Goal: Task Accomplishment & Management: Complete application form

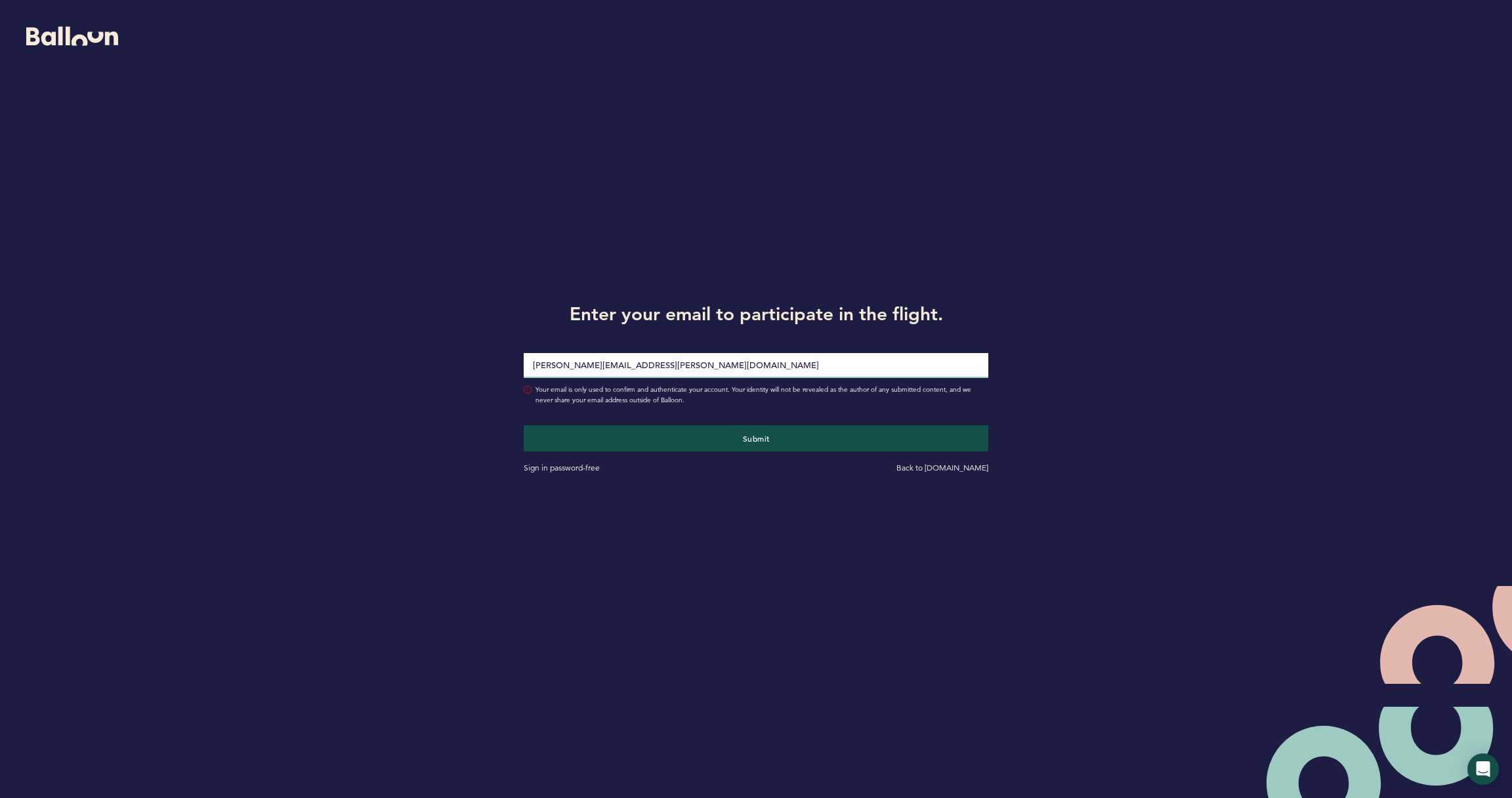
type input "[PERSON_NAME][EMAIL_ADDRESS][PERSON_NAME][DOMAIN_NAME]"
click at [756, 438] on button "Submit" at bounding box center [756, 438] width 465 height 27
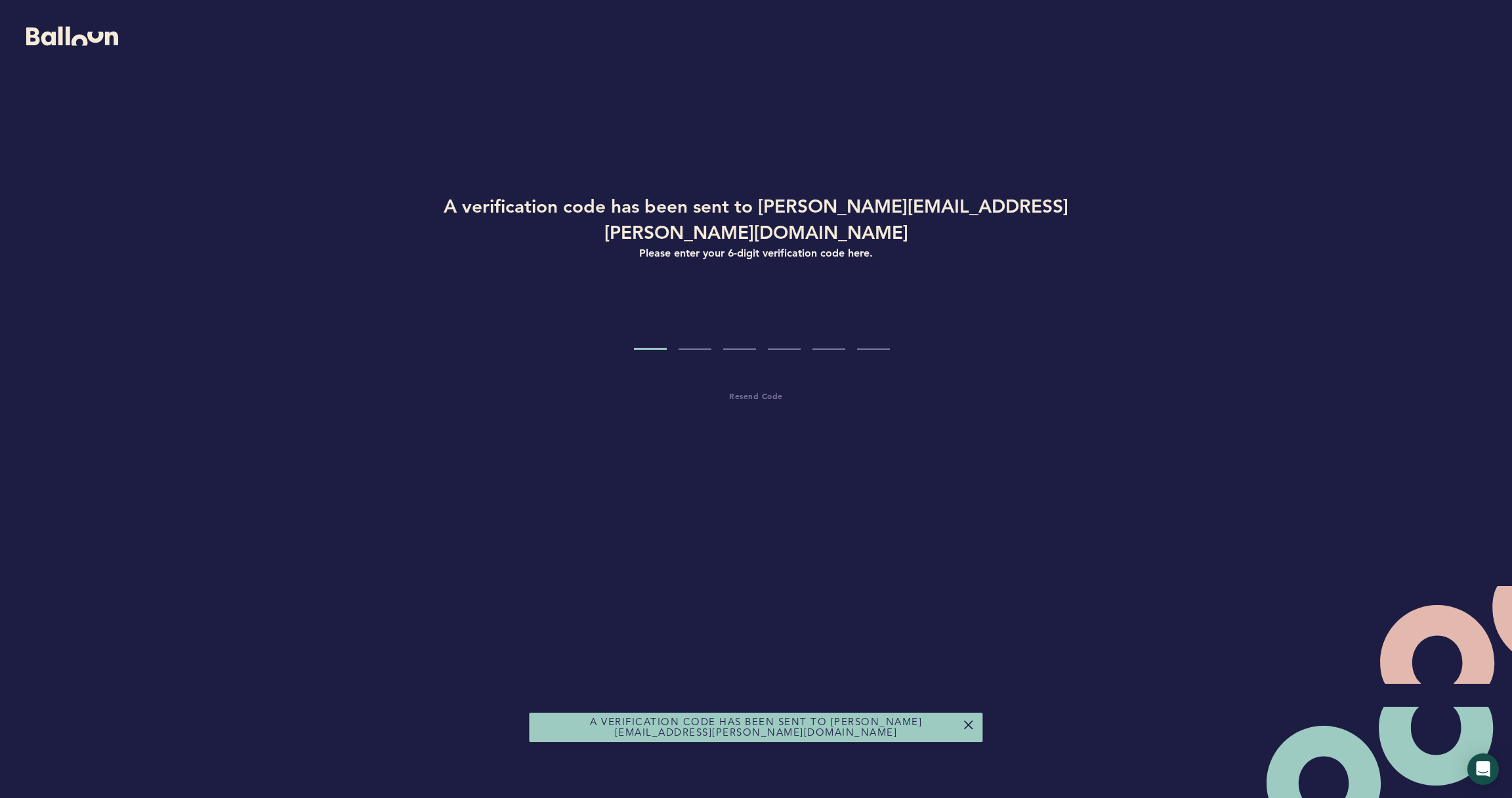
drag, startPoint x: 674, startPoint y: 294, endPoint x: 669, endPoint y: 301, distance: 8.6
click at [673, 300] on div at bounding box center [756, 324] width 736 height 49
click at [664, 305] on input "Code digit 1" at bounding box center [650, 324] width 33 height 49
click at [662, 311] on input "Code digit 1" at bounding box center [650, 324] width 33 height 49
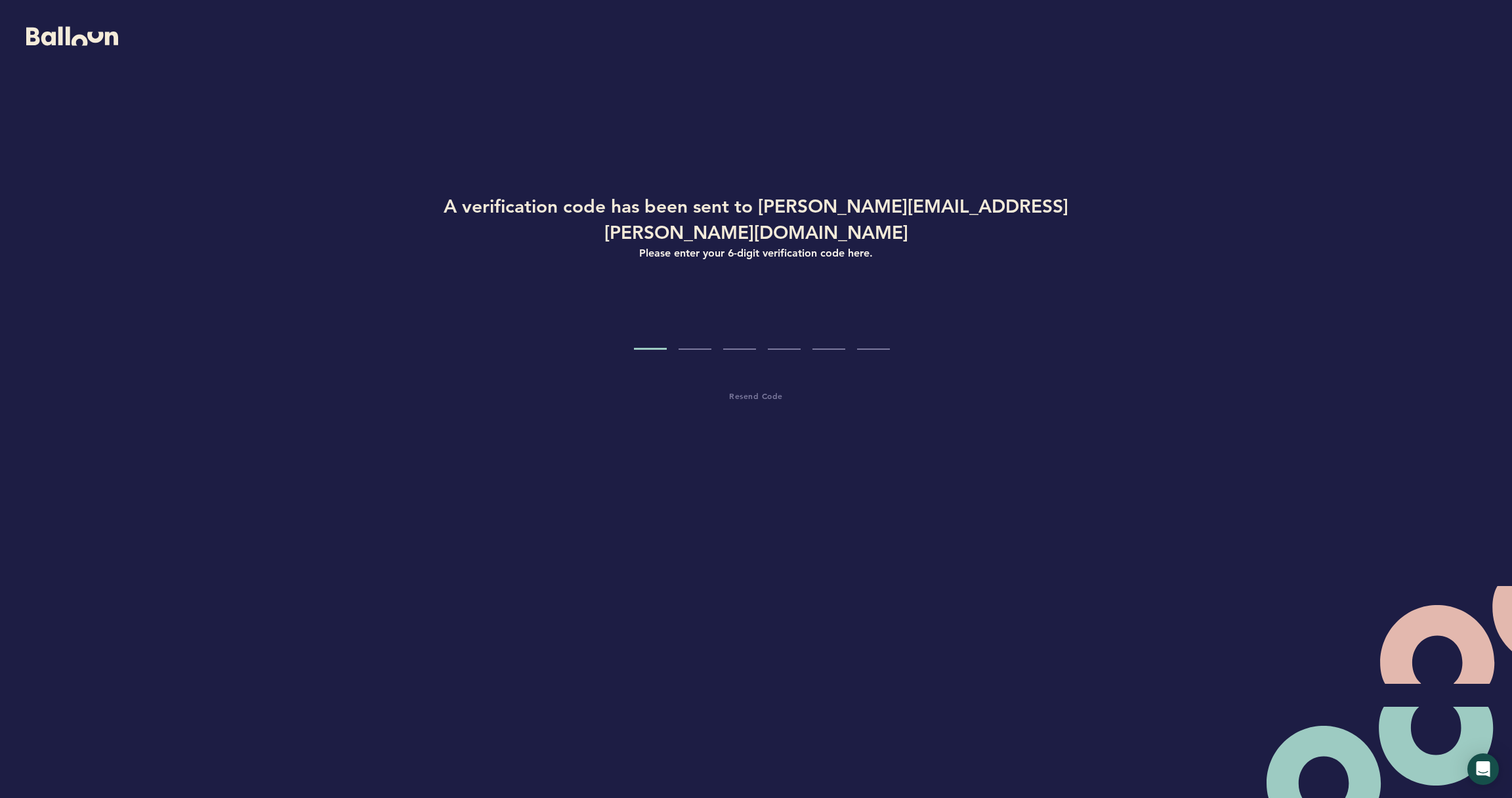
click at [640, 309] on input "Code digit 1" at bounding box center [650, 324] width 33 height 49
type input "0"
type input "8"
type input "1"
type input "3"
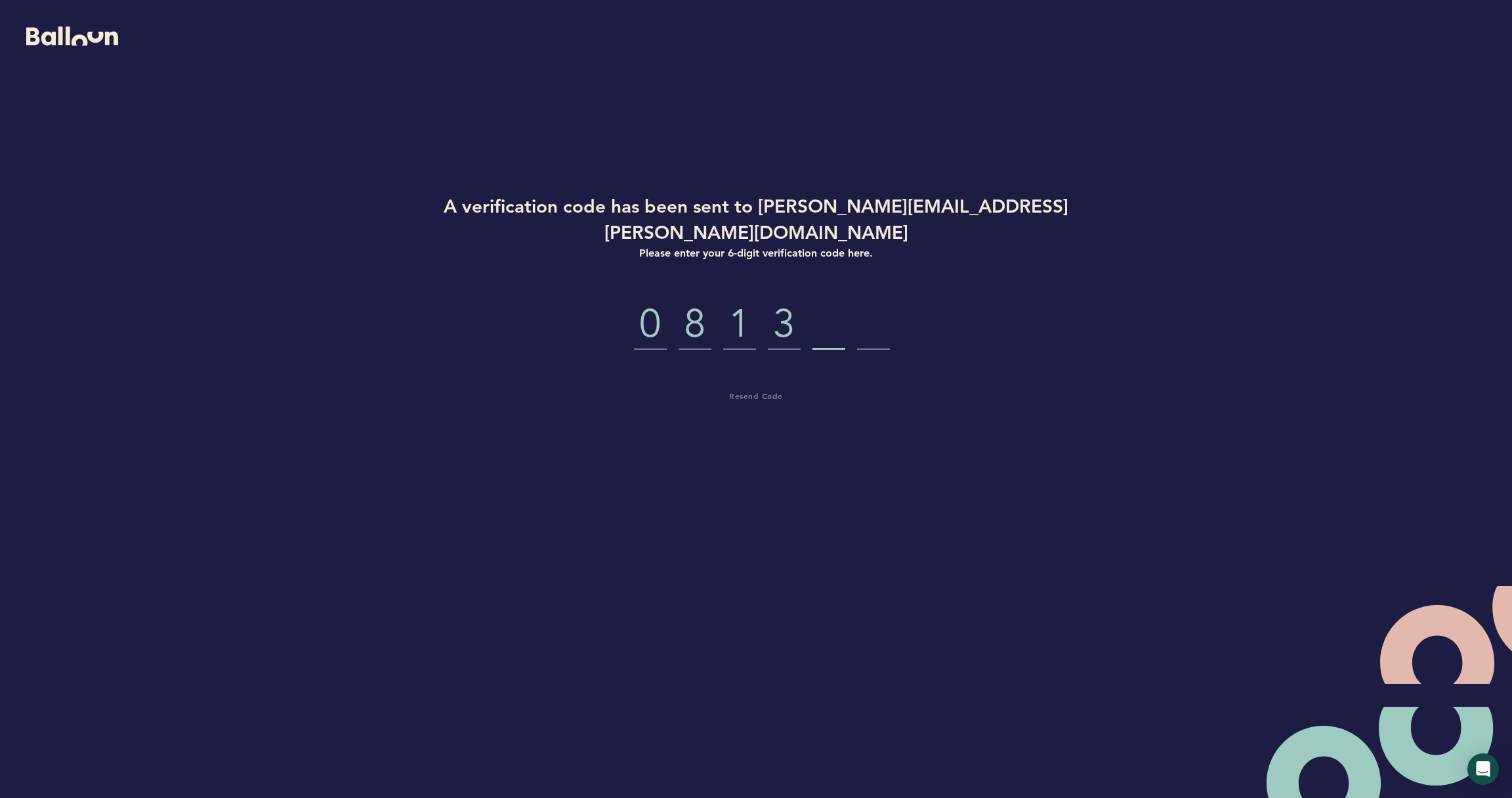
type input "2"
type input "4"
drag, startPoint x: 622, startPoint y: 298, endPoint x: 958, endPoint y: 290, distance: 336.1
click at [958, 300] on div "0 8 1 3 2 4" at bounding box center [756, 324] width 736 height 49
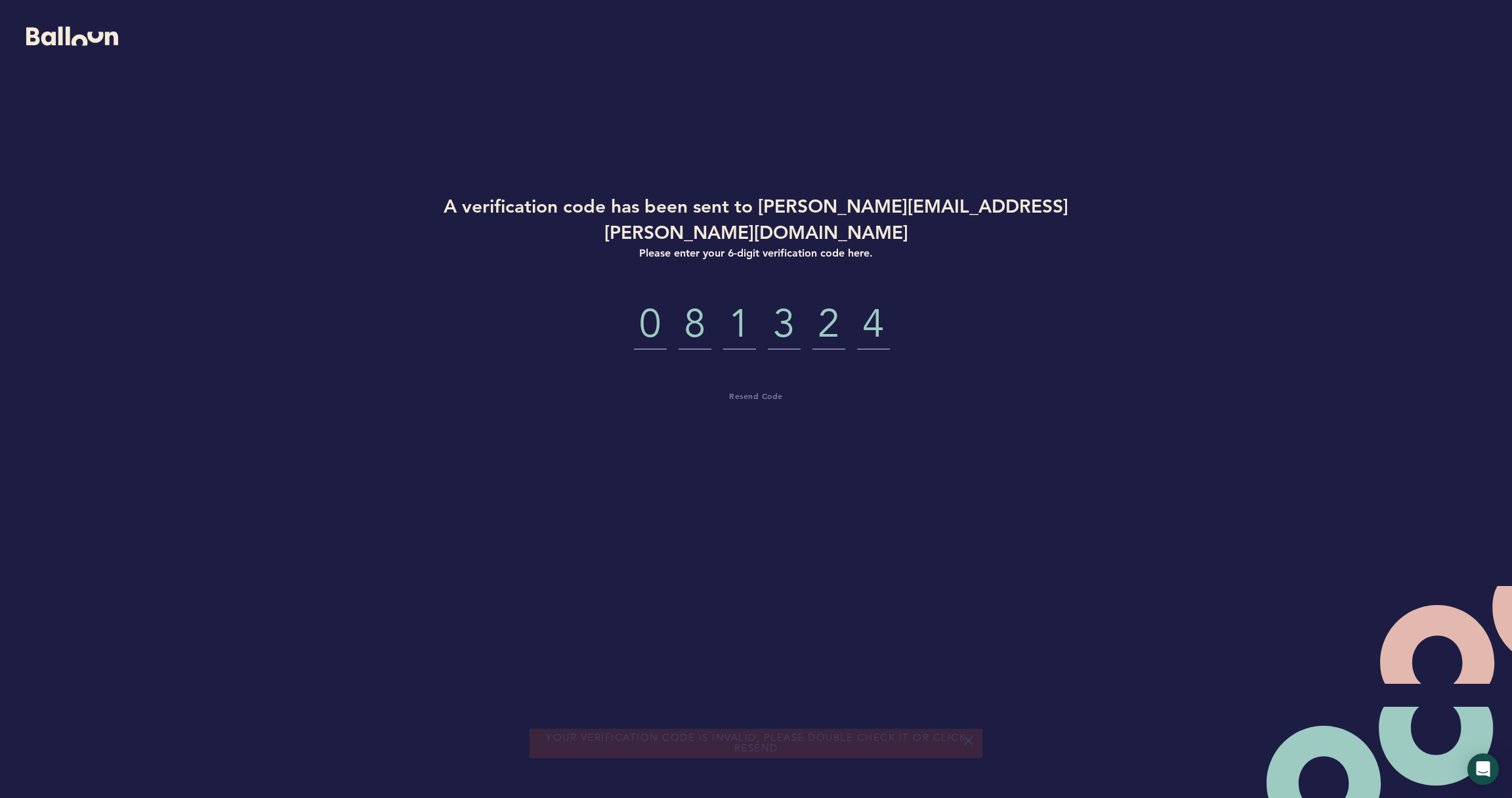
scroll to position [0, 0]
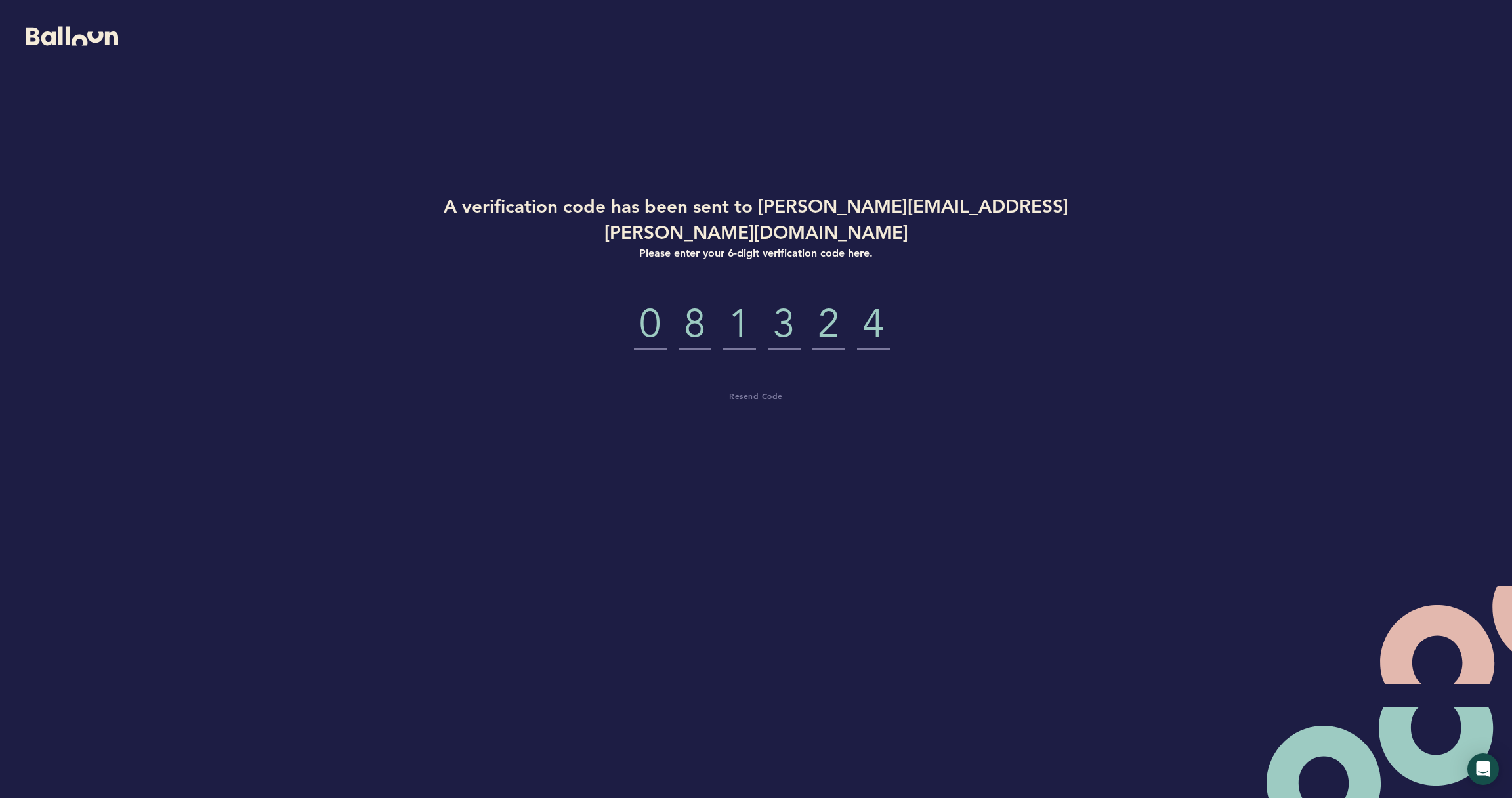
click at [666, 300] on input "0" at bounding box center [650, 324] width 33 height 49
click at [641, 300] on input "0" at bounding box center [650, 324] width 33 height 49
click at [648, 300] on input "0" at bounding box center [650, 324] width 33 height 49
drag, startPoint x: 661, startPoint y: 292, endPoint x: 612, endPoint y: 287, distance: 49.3
click at [612, 300] on div "0 8 1 3 2 4" at bounding box center [756, 324] width 736 height 49
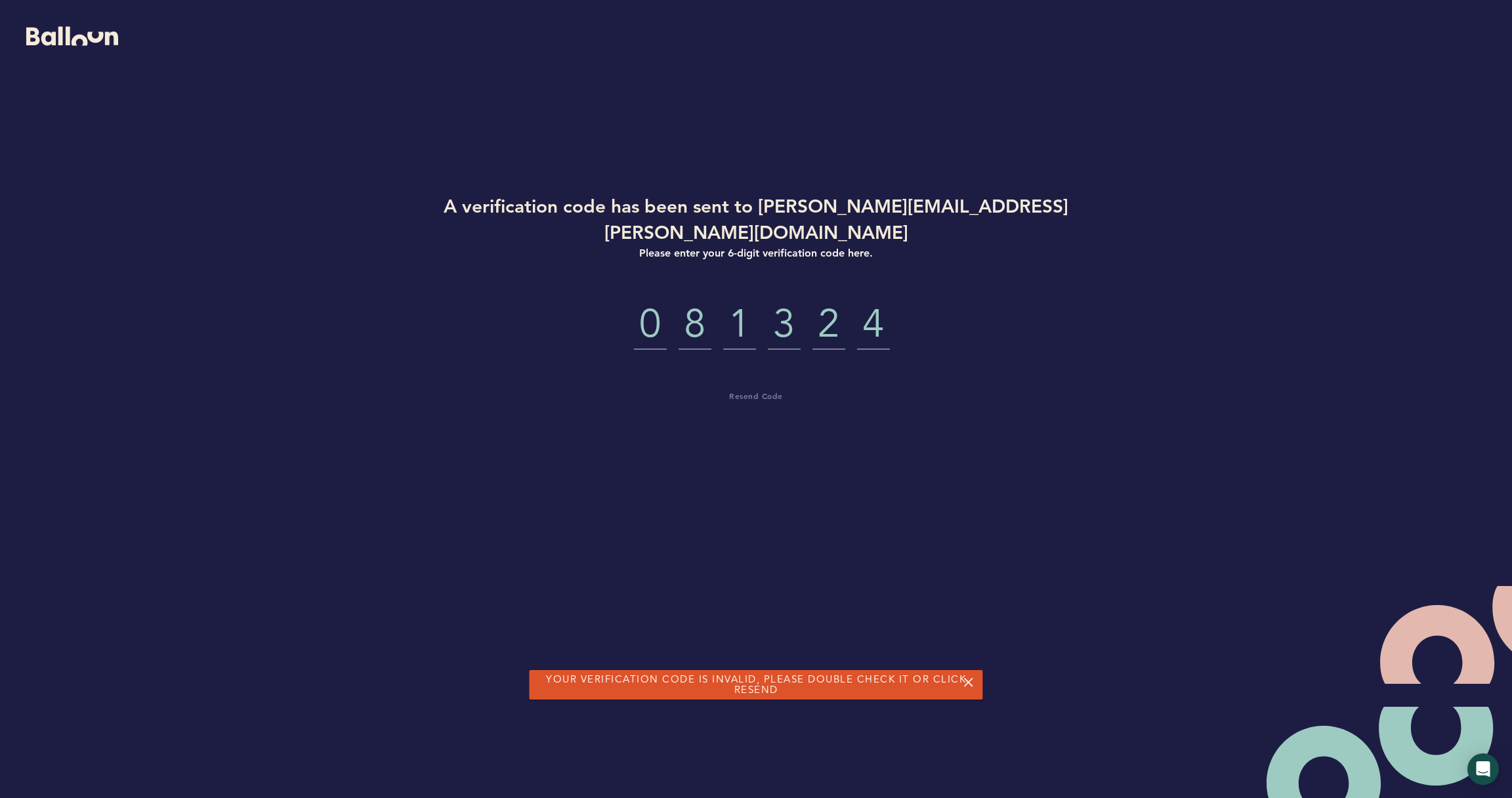
click at [768, 407] on div "A verification code has been sent to [PERSON_NAME][EMAIL_ADDRESS][PERSON_NAME][…" at bounding box center [756, 386] width 756 height 386
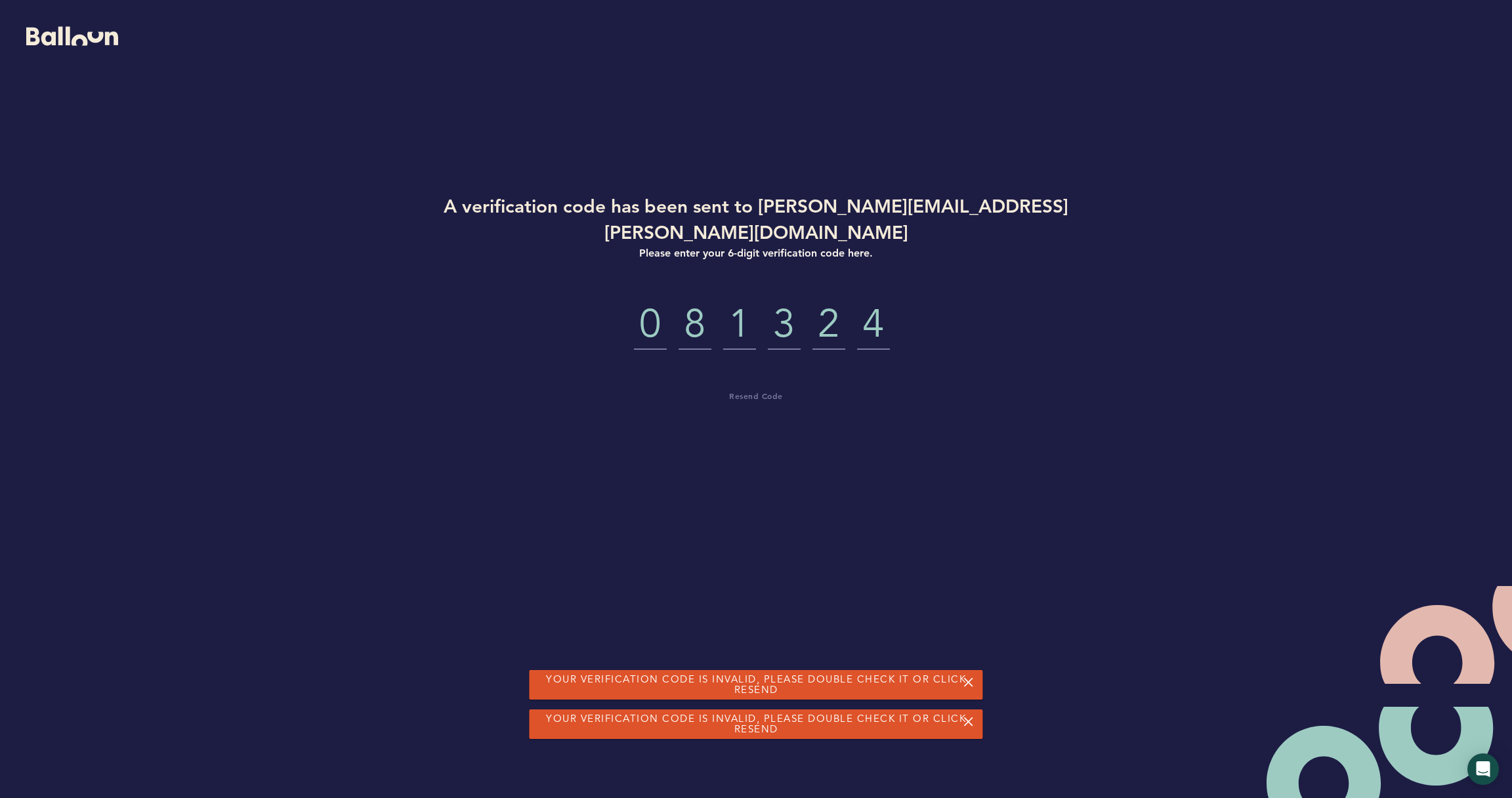
click at [763, 390] on span "Resend Code" at bounding box center [756, 396] width 54 height 10
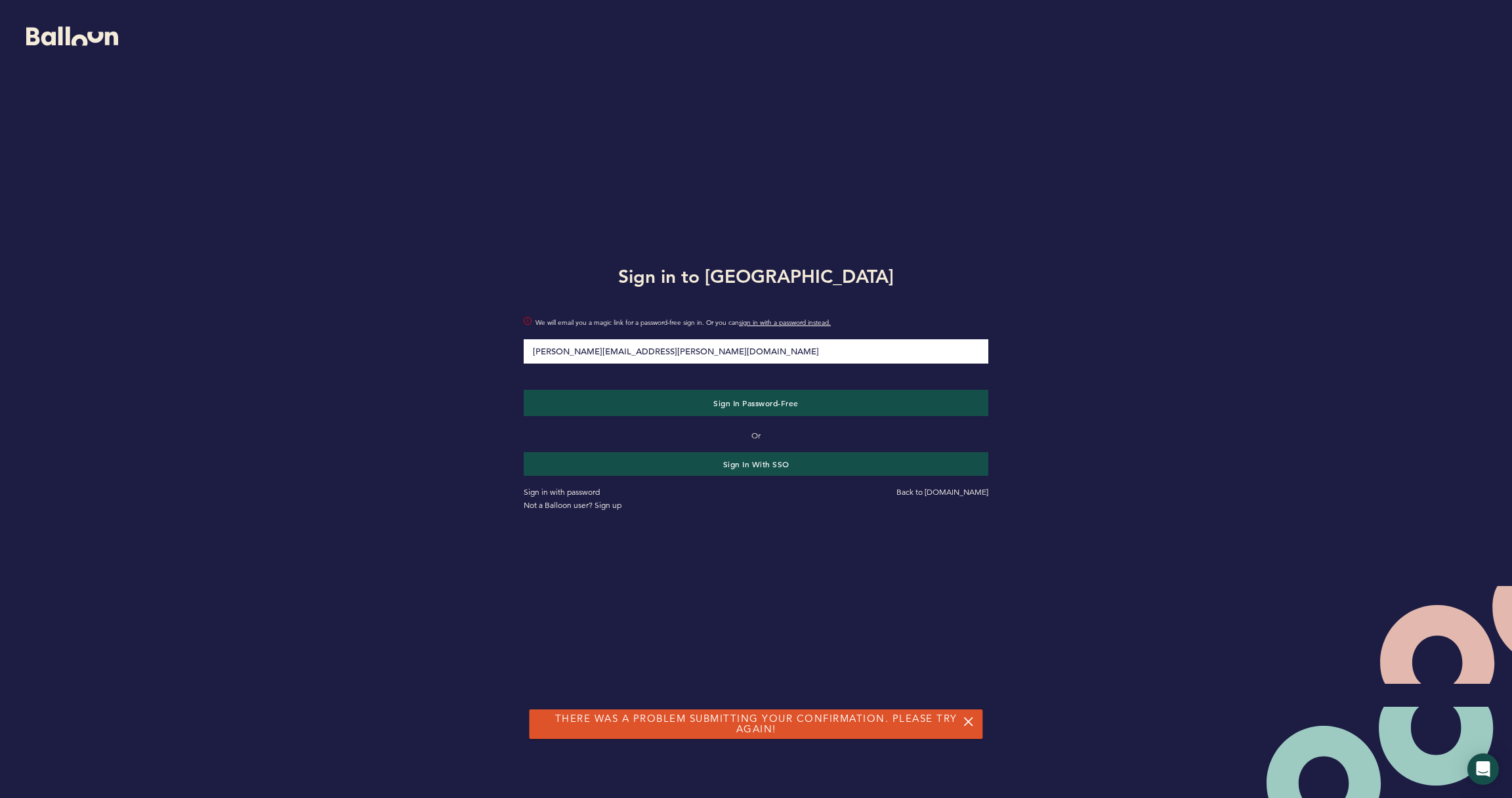
type input "[PERSON_NAME][EMAIL_ADDRESS][PERSON_NAME][DOMAIN_NAME]"
click at [756, 403] on button "Sign in Password-Free" at bounding box center [756, 402] width 465 height 27
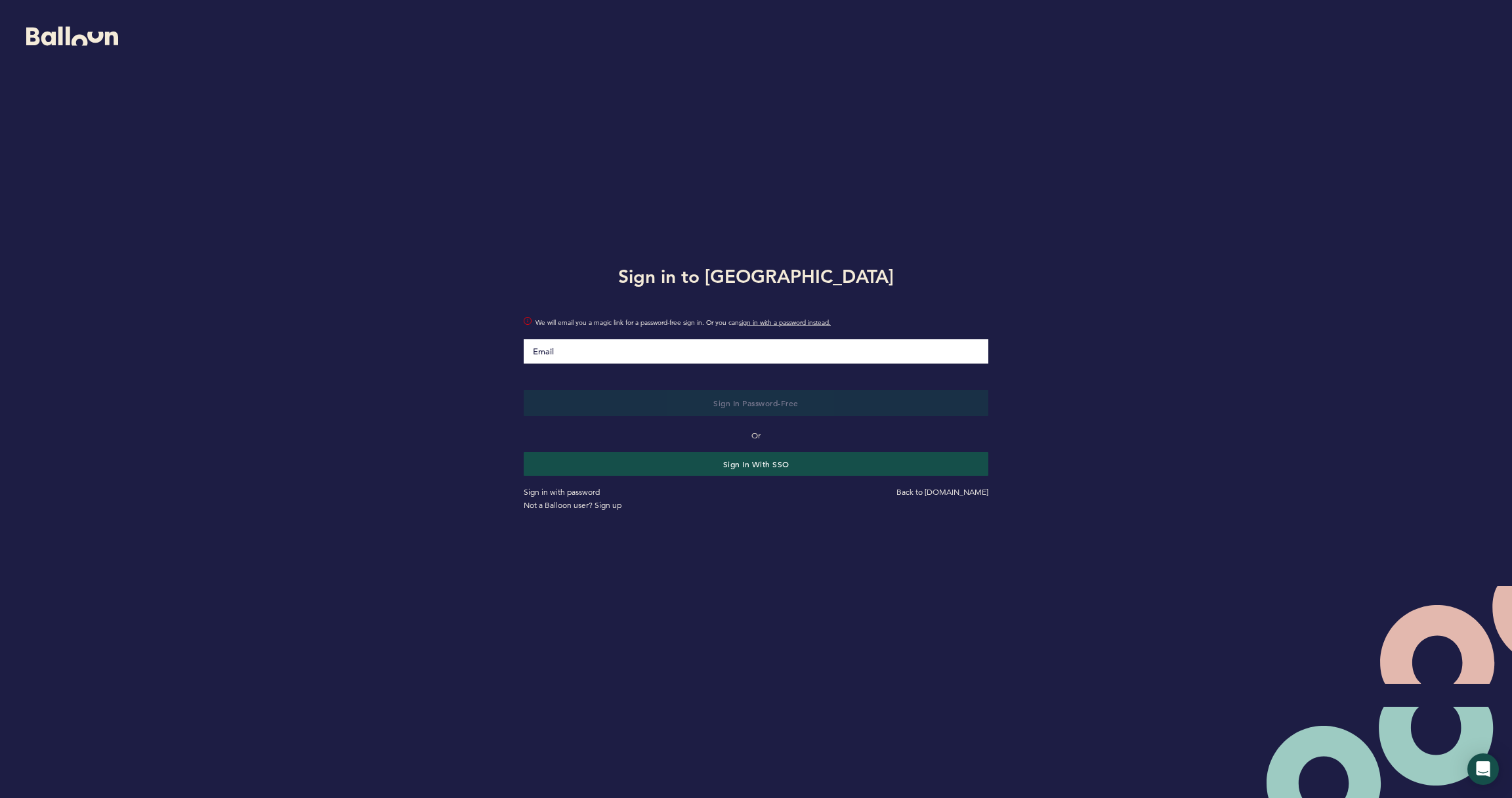
click at [800, 323] on link "sign in with a password instead." at bounding box center [784, 323] width 92 height 9
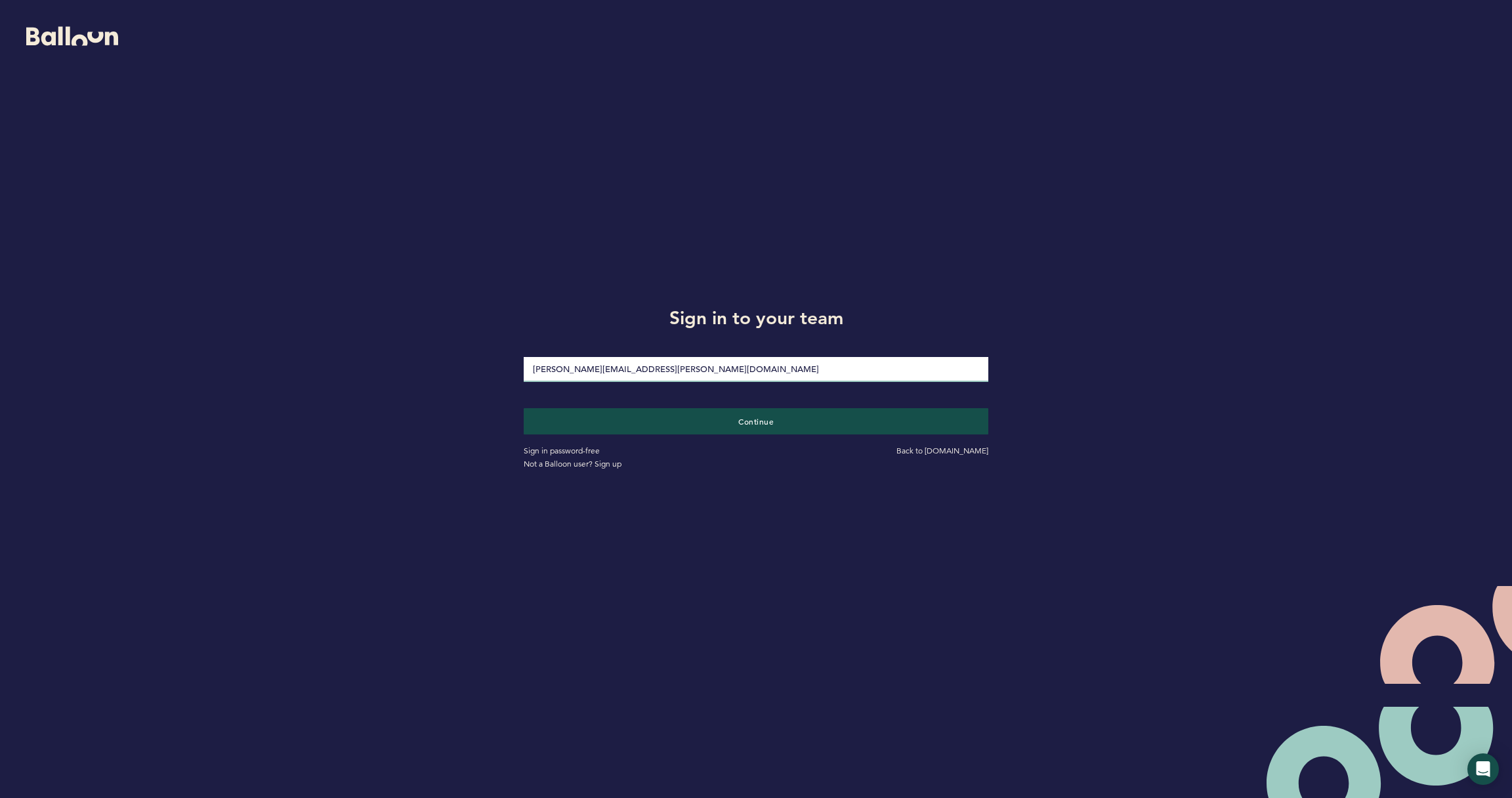
type input "[PERSON_NAME][EMAIL_ADDRESS][PERSON_NAME][DOMAIN_NAME]"
click at [756, 420] on button "Continue" at bounding box center [756, 421] width 465 height 27
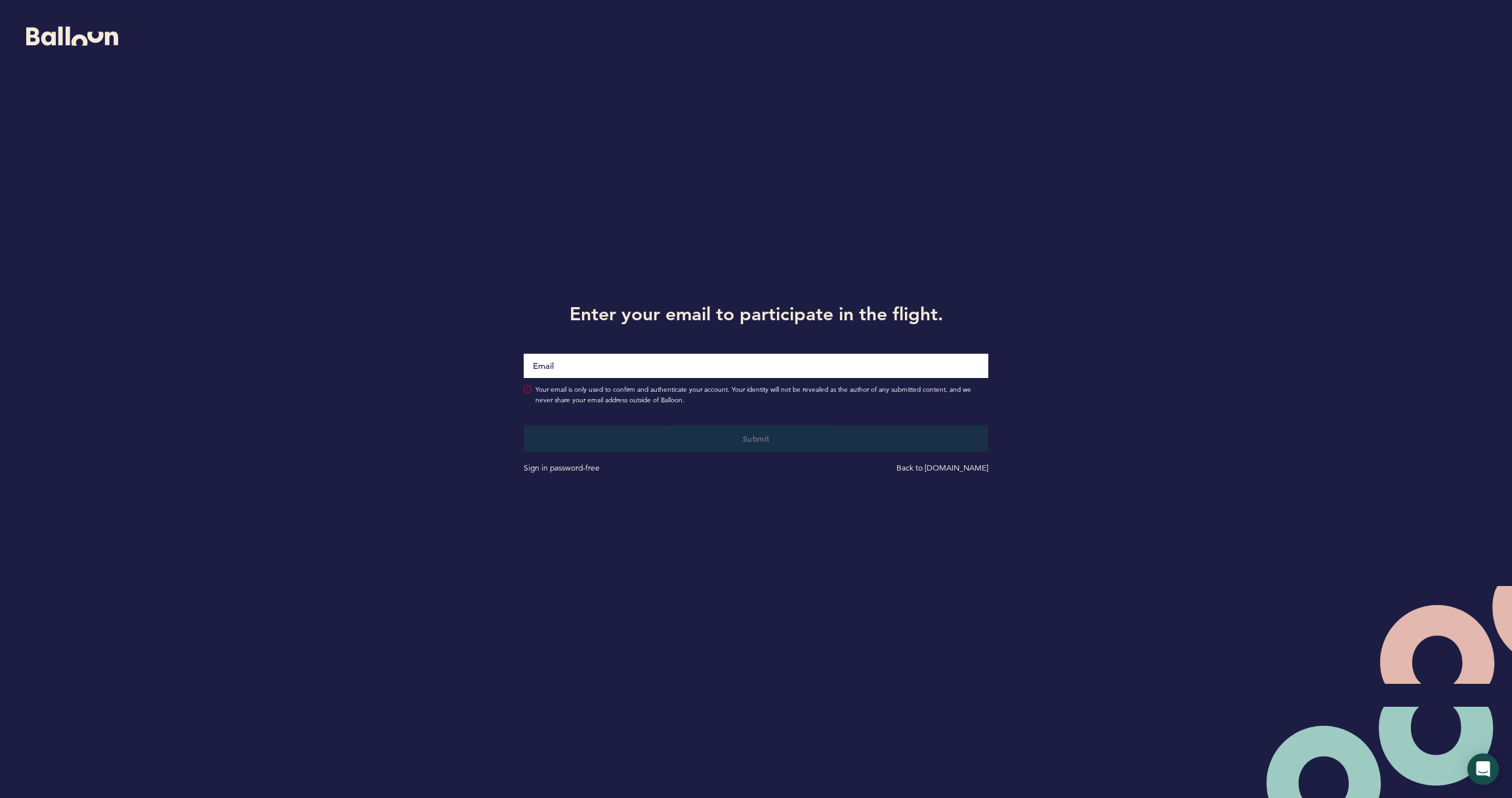
click at [850, 366] on input "Email" at bounding box center [756, 366] width 465 height 24
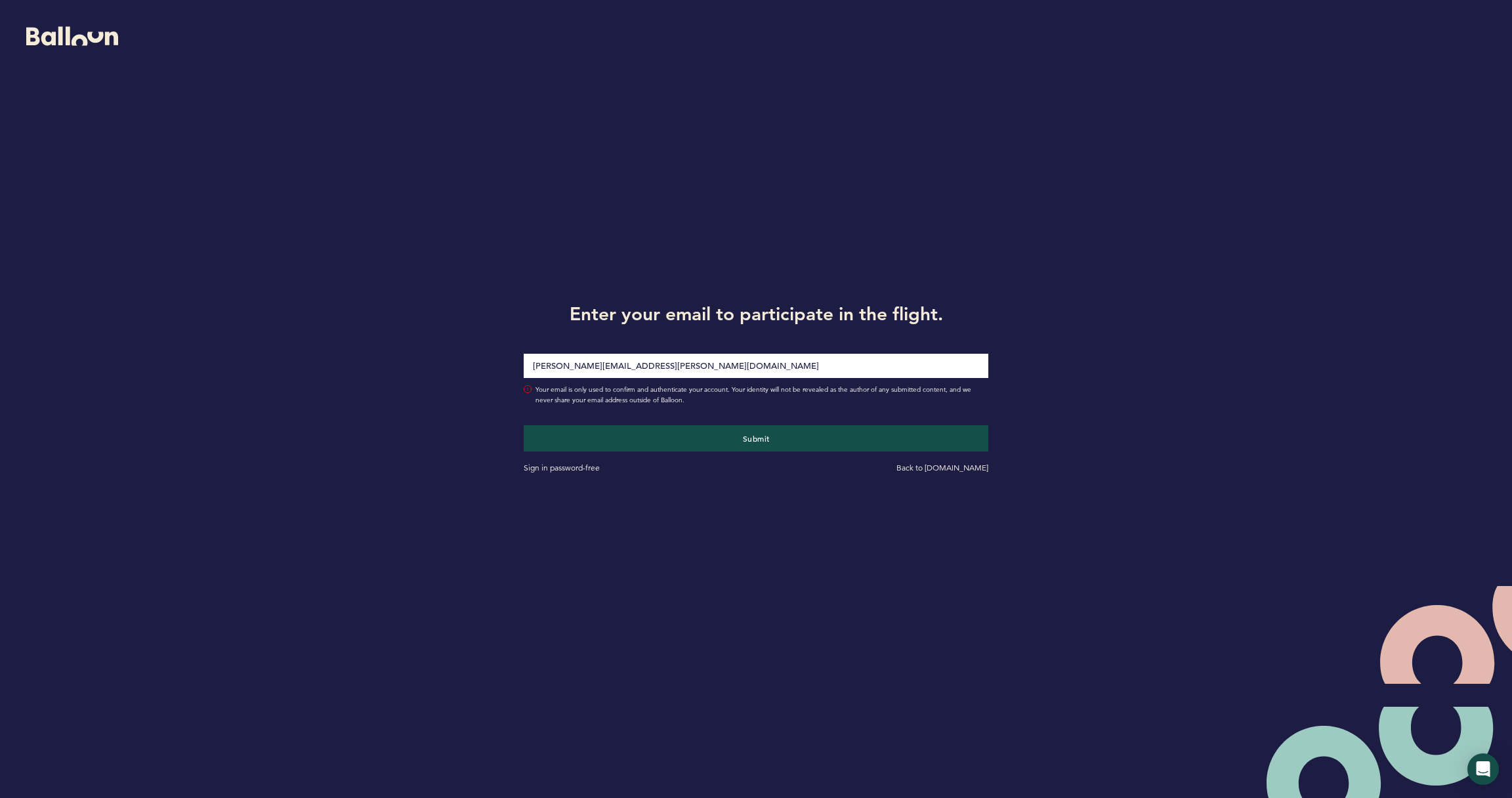
type input "[PERSON_NAME][EMAIL_ADDRESS][PERSON_NAME][DOMAIN_NAME]"
click at [756, 438] on button "Submit" at bounding box center [756, 438] width 465 height 27
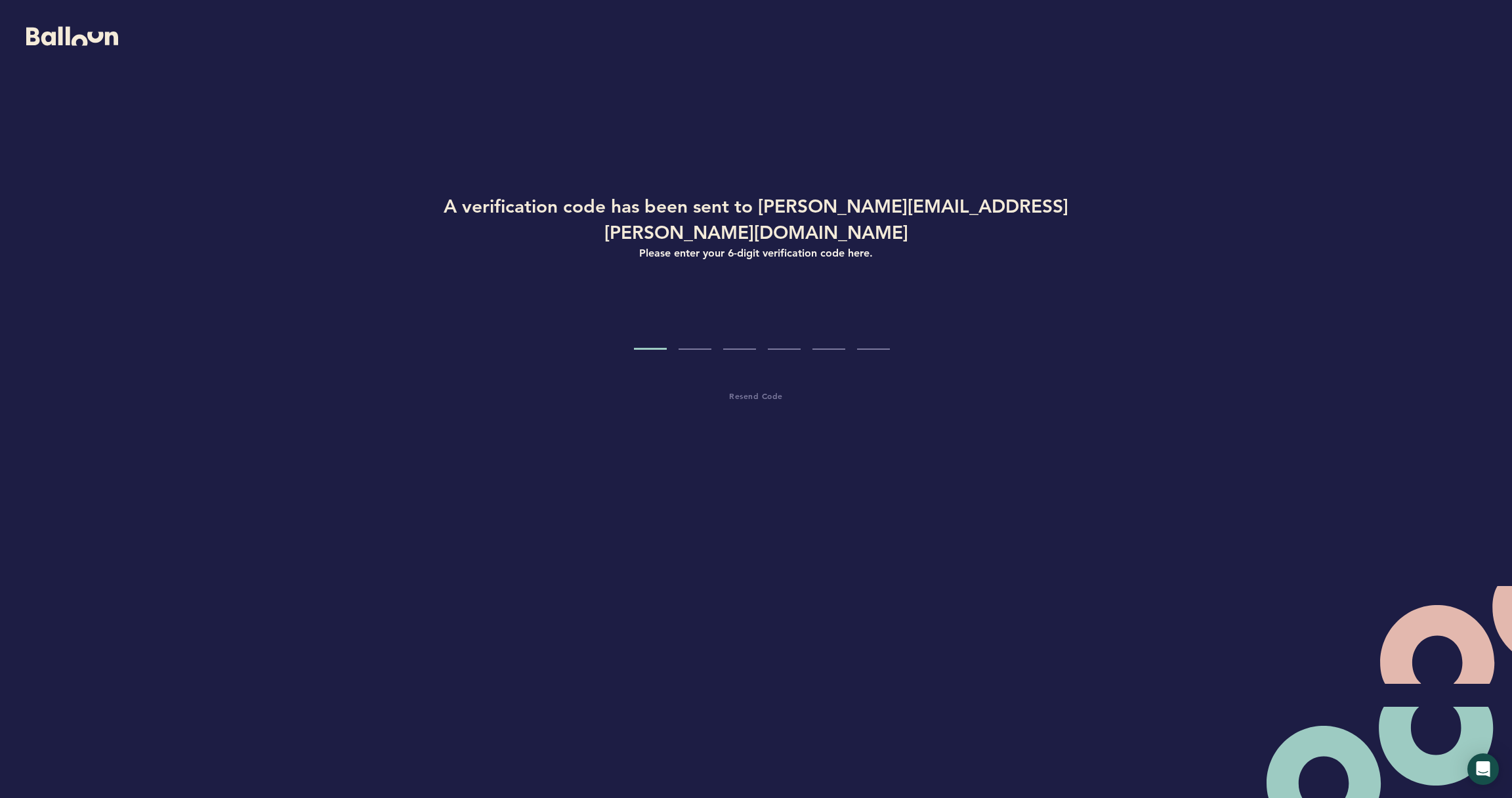
type input "6"
type input "3"
type input "0"
type input "7"
type input "1"
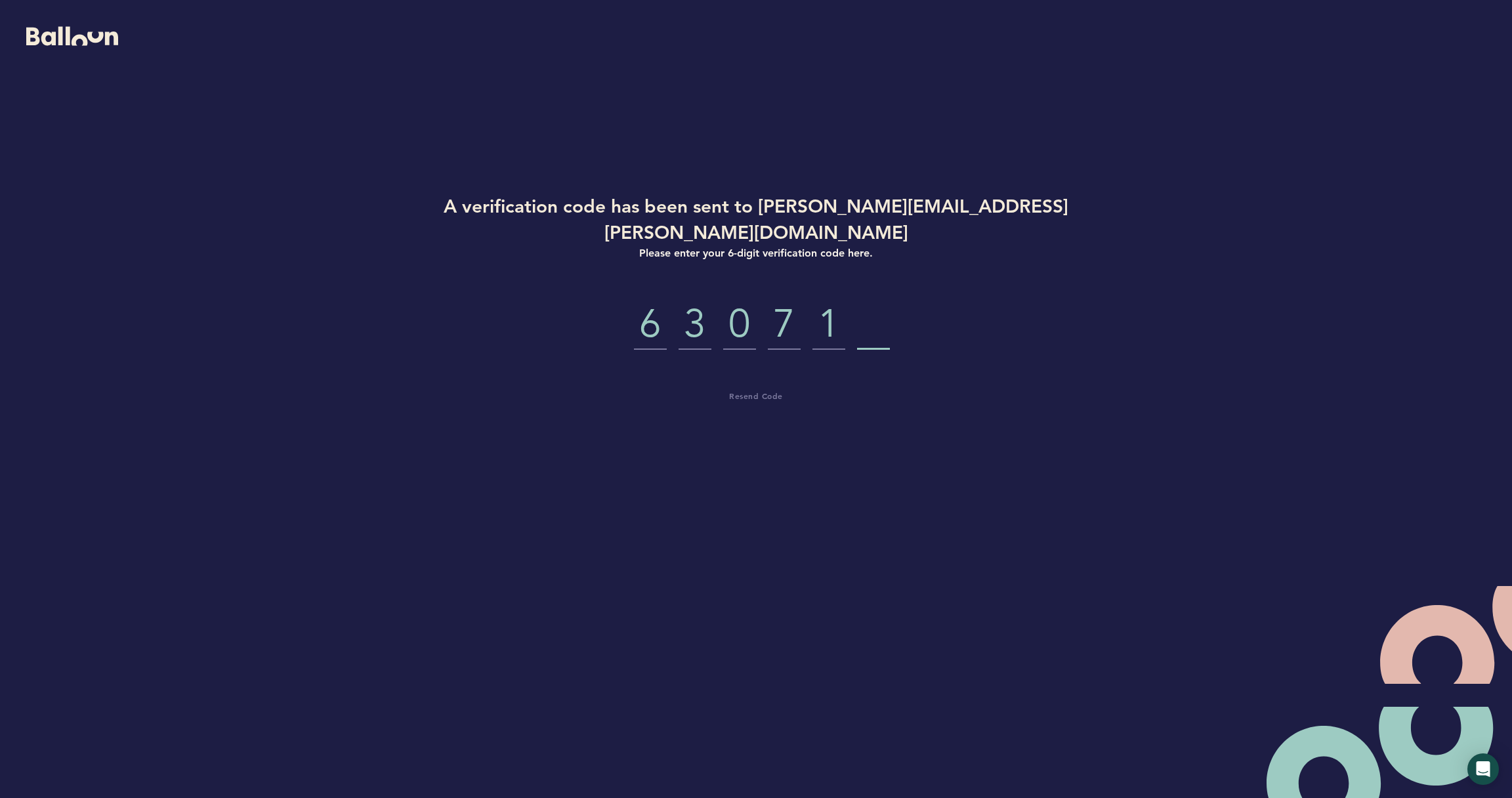
type input "5"
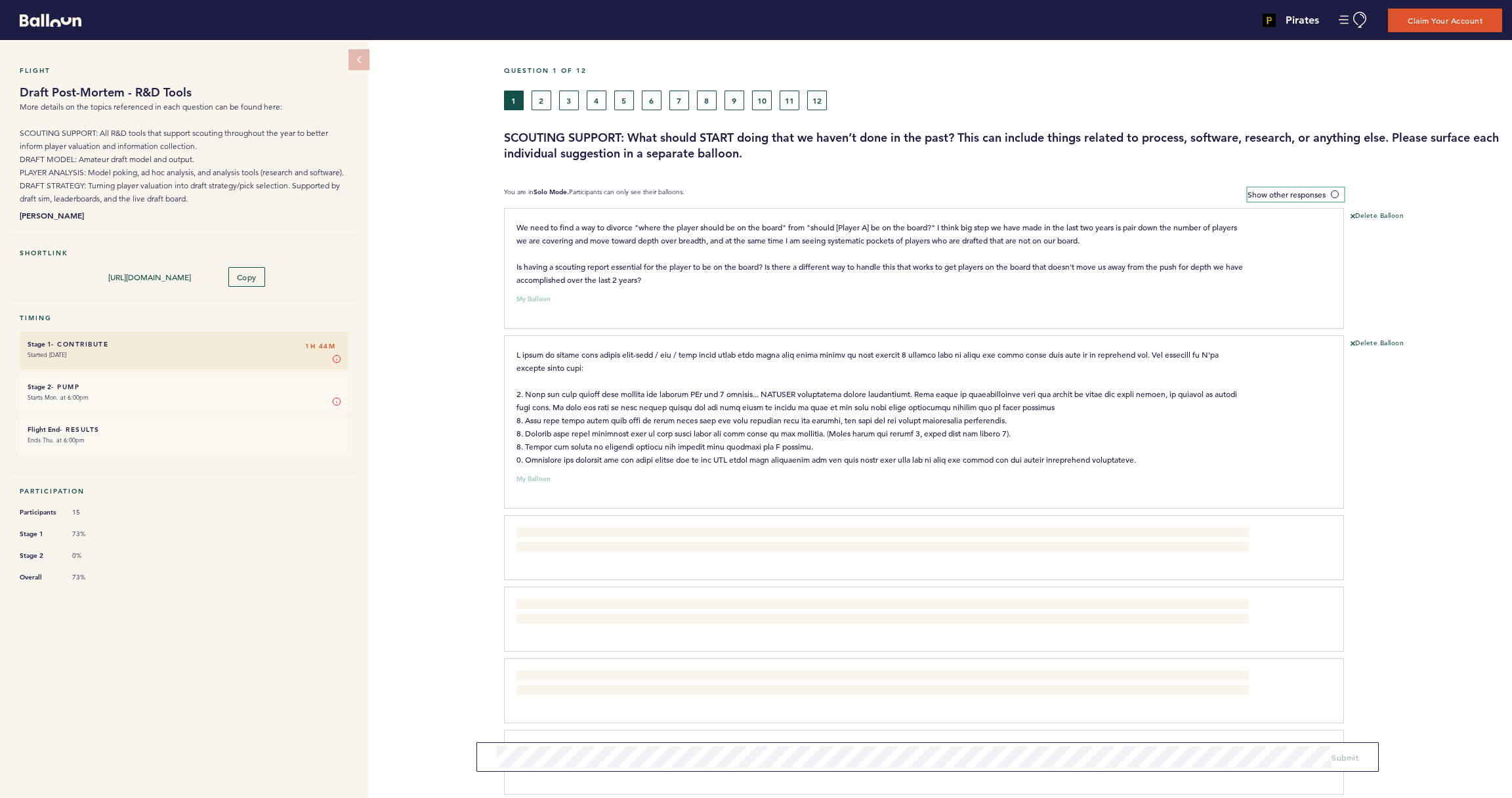
click at [1335, 195] on span at bounding box center [1337, 194] width 13 height 4
click at [0, 0] on input "Show other responses" at bounding box center [0, 0] width 0 height 0
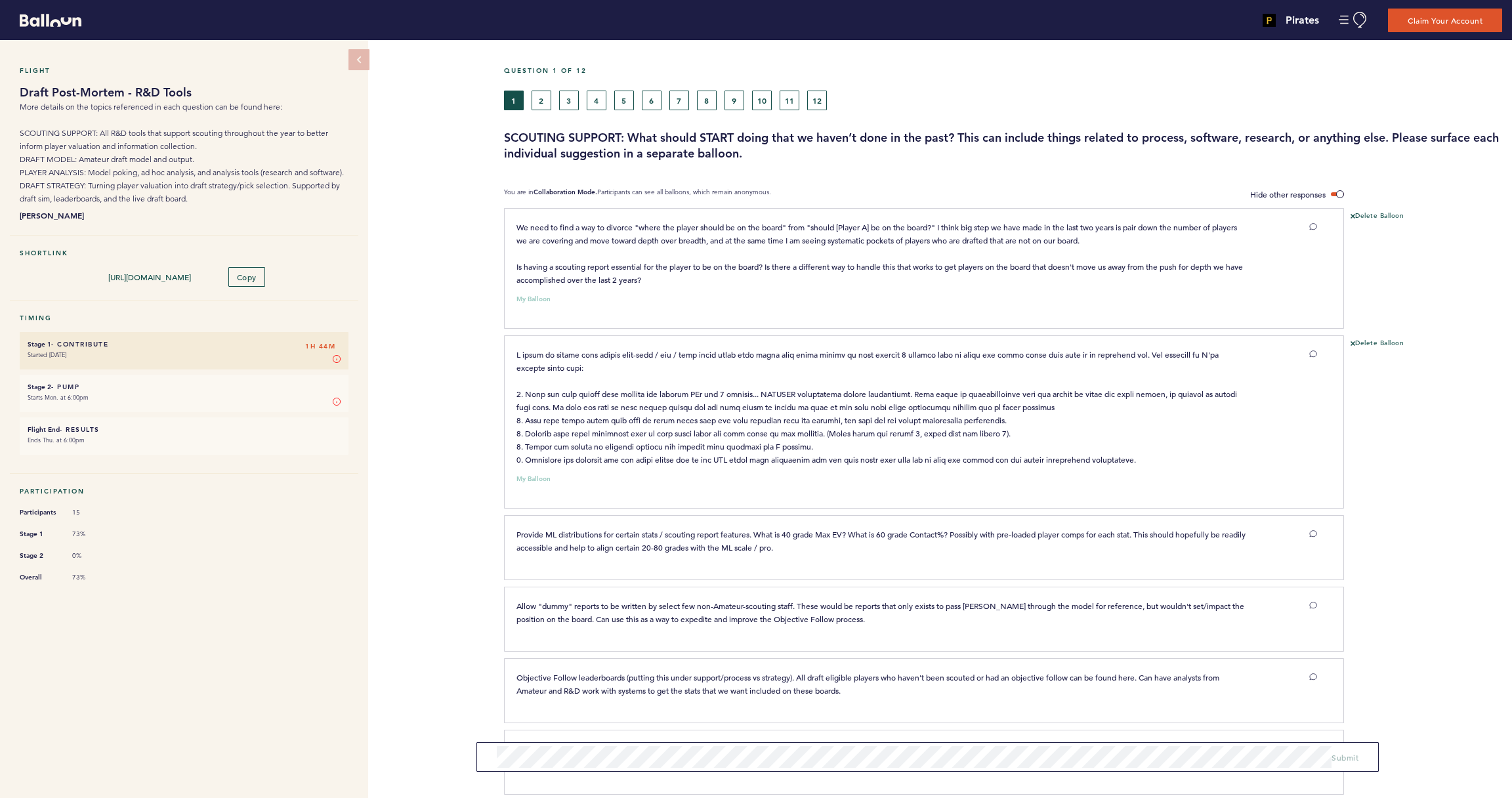
click at [548, 105] on button "2" at bounding box center [541, 100] width 20 height 20
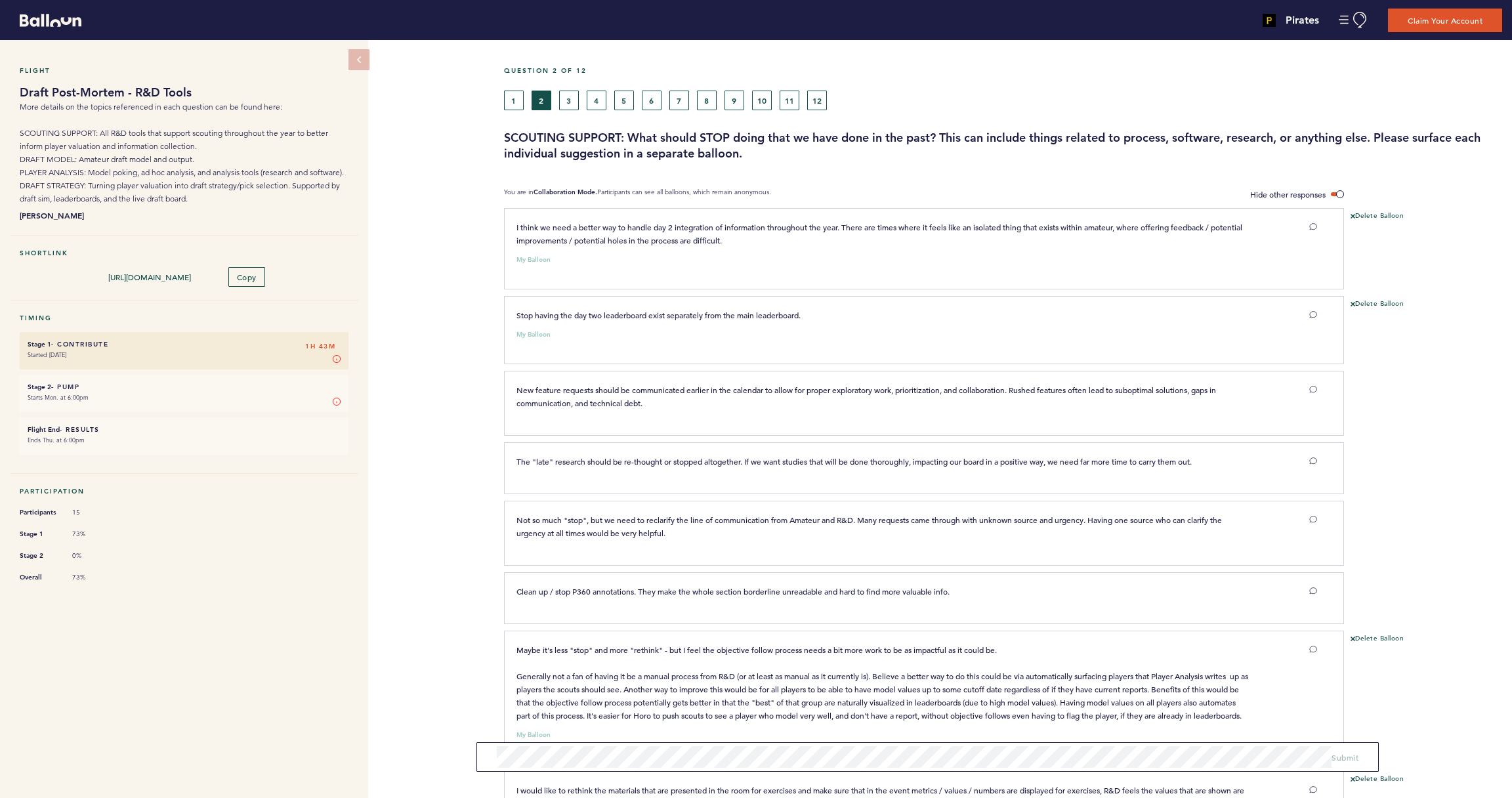
click at [572, 100] on button "3" at bounding box center [569, 100] width 20 height 20
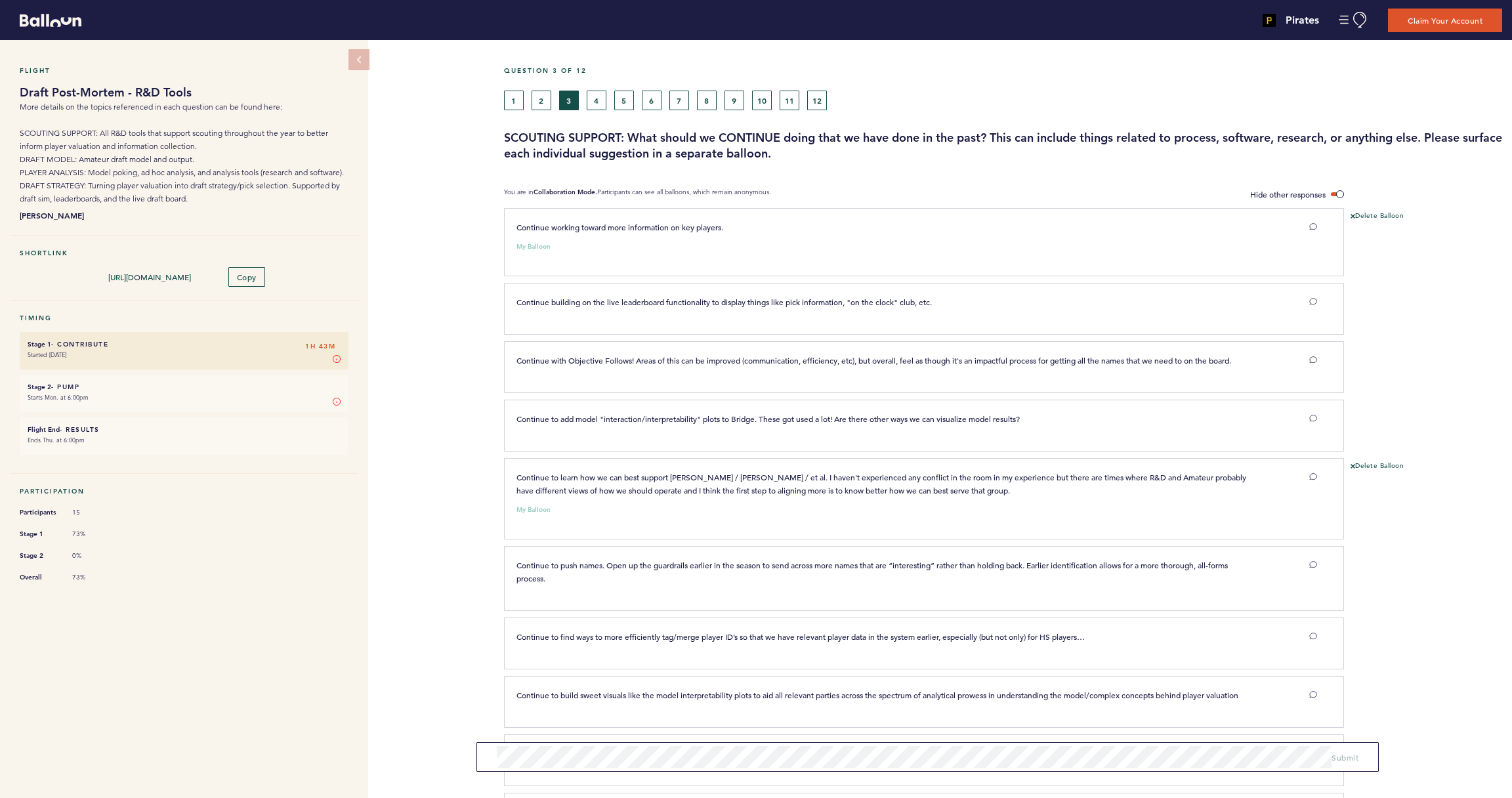
click at [594, 98] on button "4" at bounding box center [596, 100] width 20 height 20
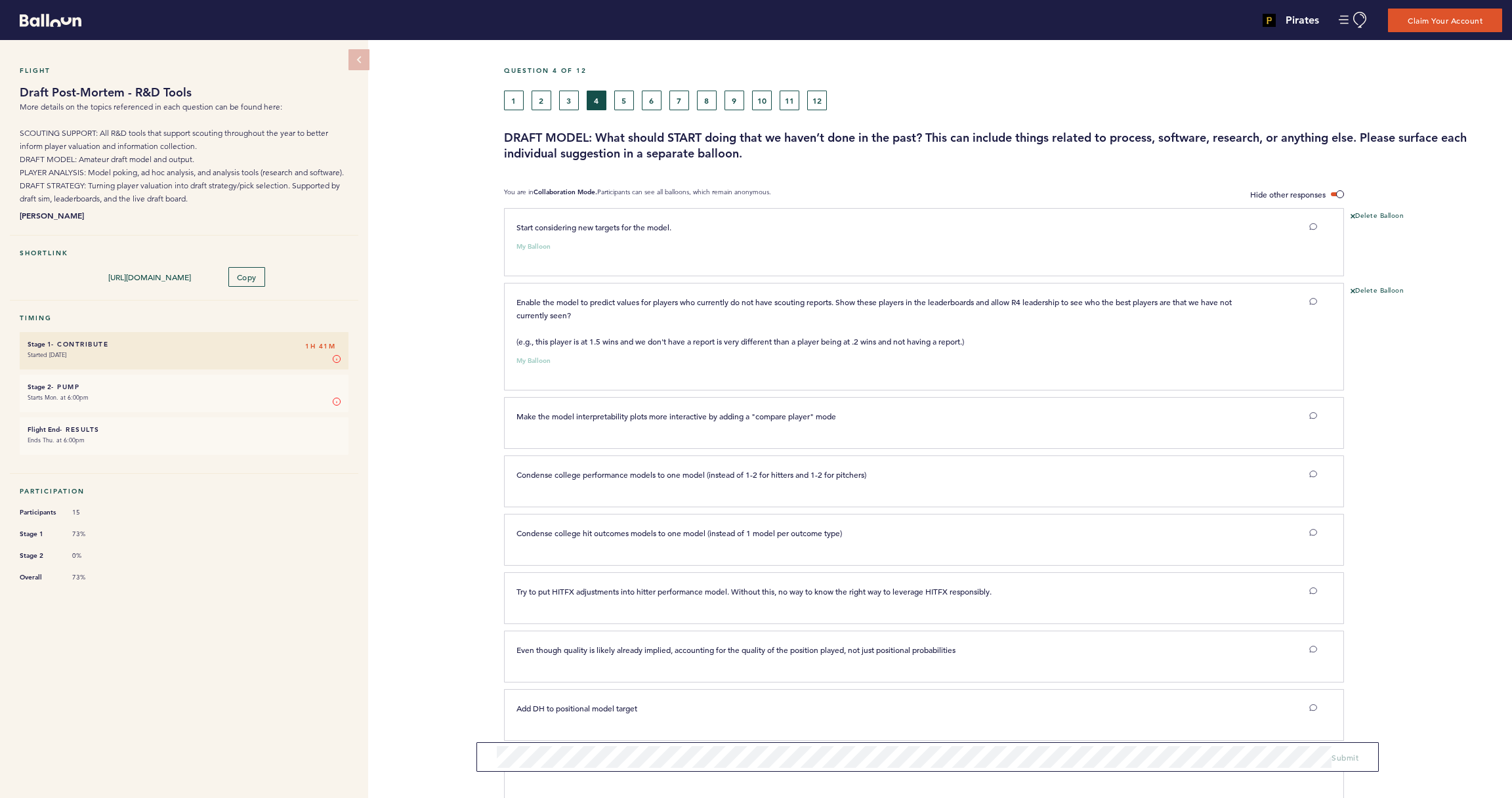
click at [623, 100] on button "5" at bounding box center [623, 100] width 20 height 20
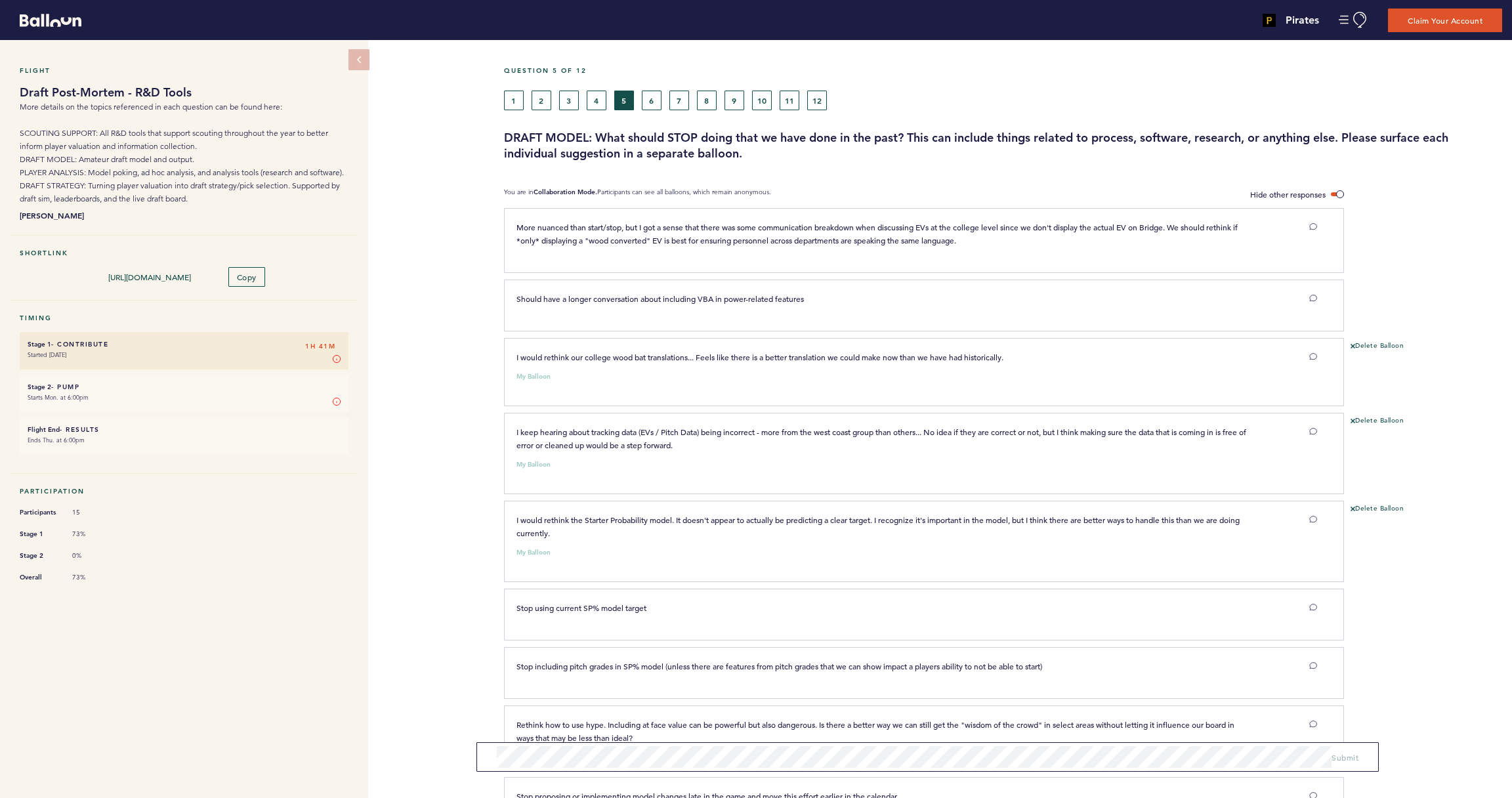
click at [654, 104] on button "6" at bounding box center [651, 100] width 20 height 20
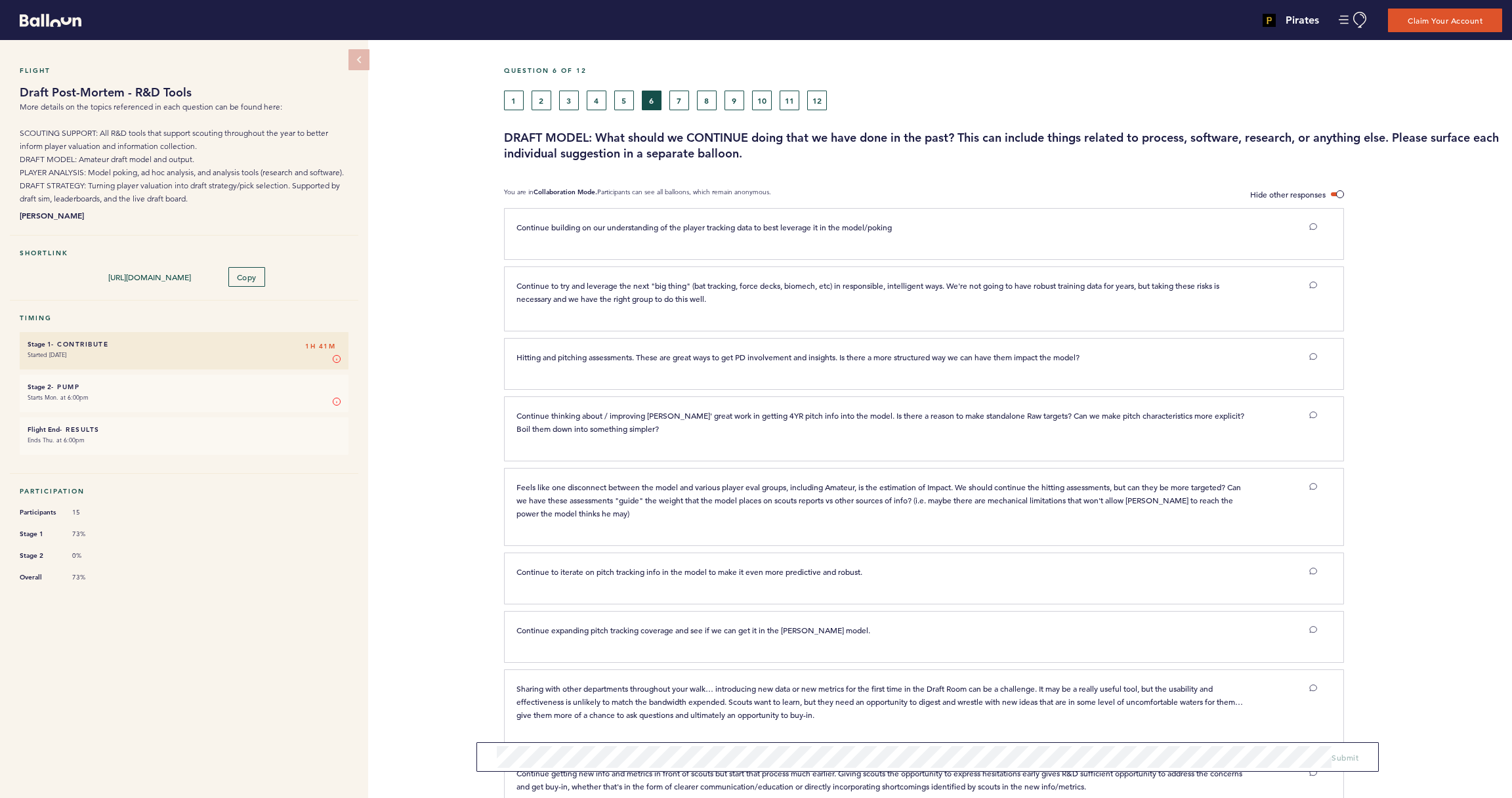
click at [684, 102] on button "7" at bounding box center [678, 100] width 20 height 20
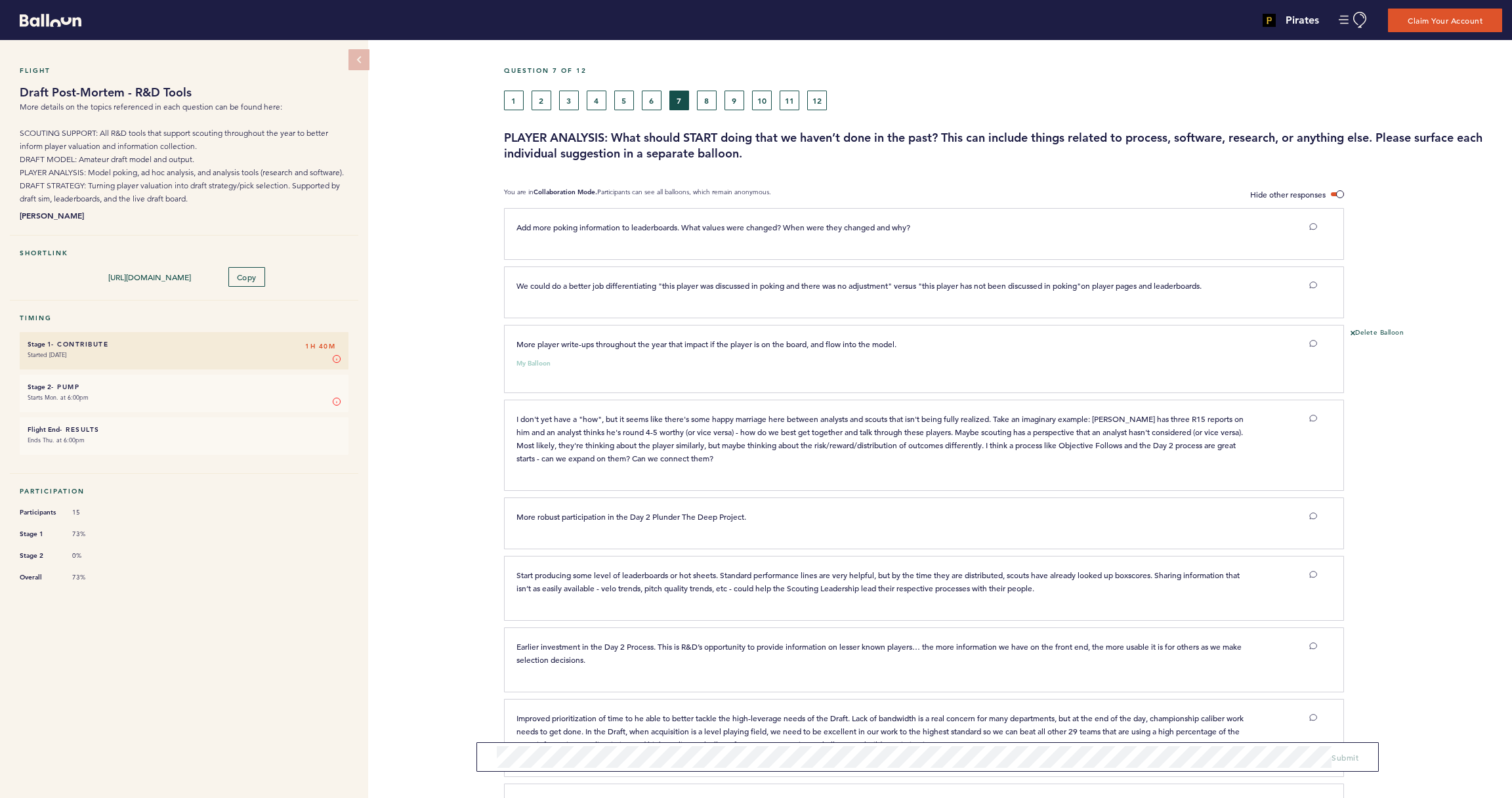
click at [711, 105] on button "8" at bounding box center [706, 100] width 20 height 20
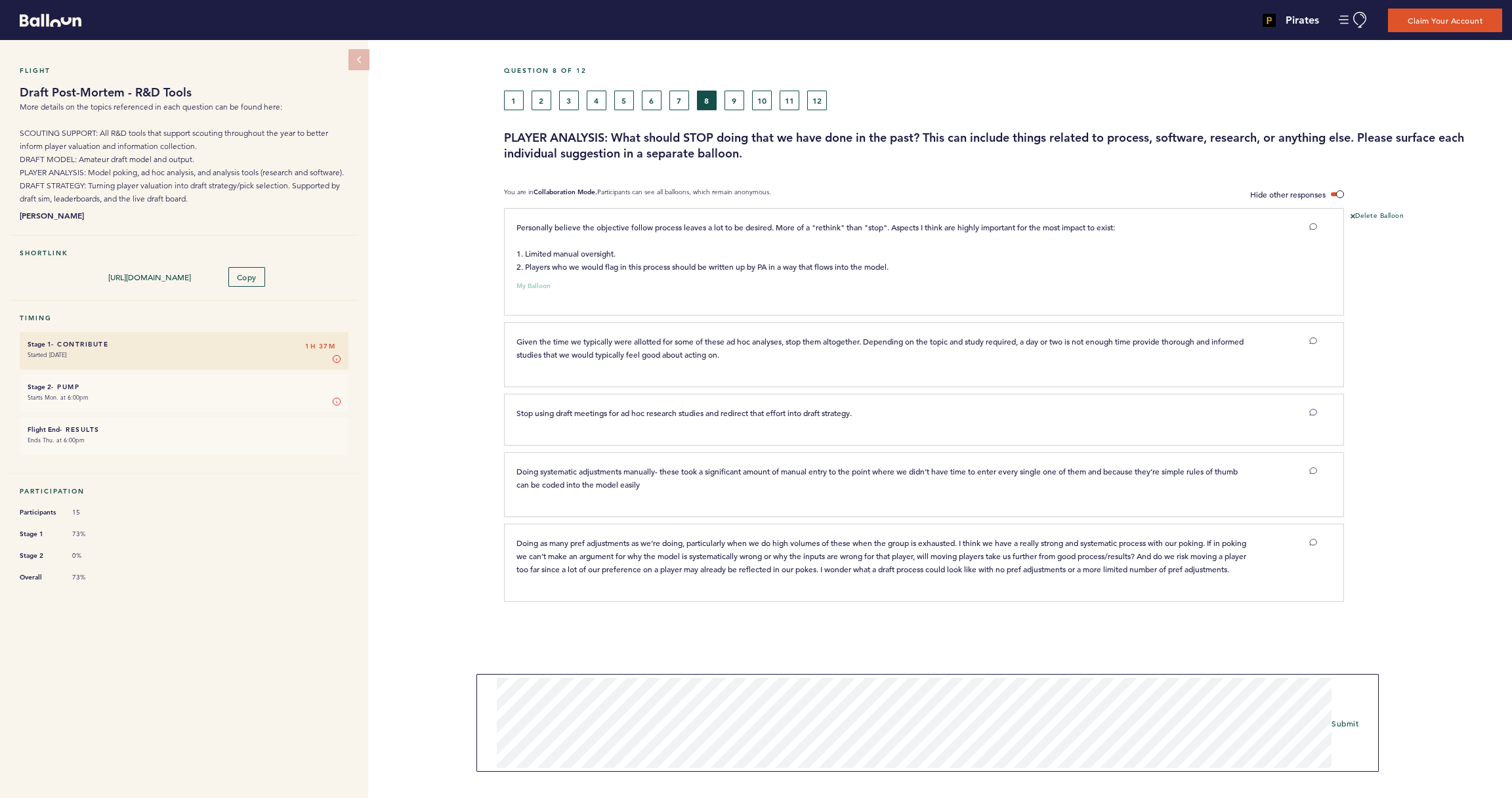
click at [1350, 724] on span "Submit" at bounding box center [1344, 723] width 27 height 10
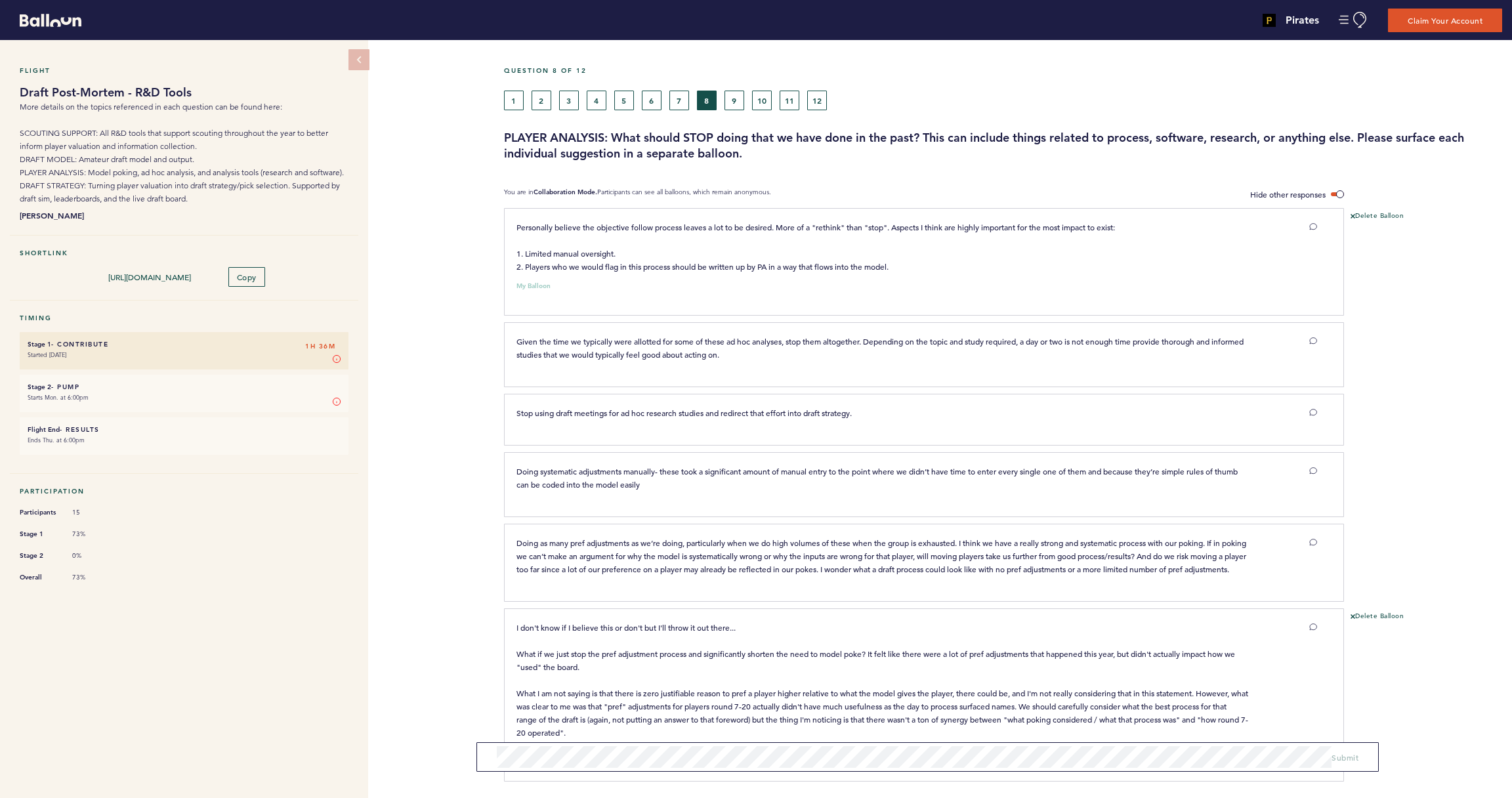
click at [736, 100] on button "9" at bounding box center [734, 100] width 20 height 20
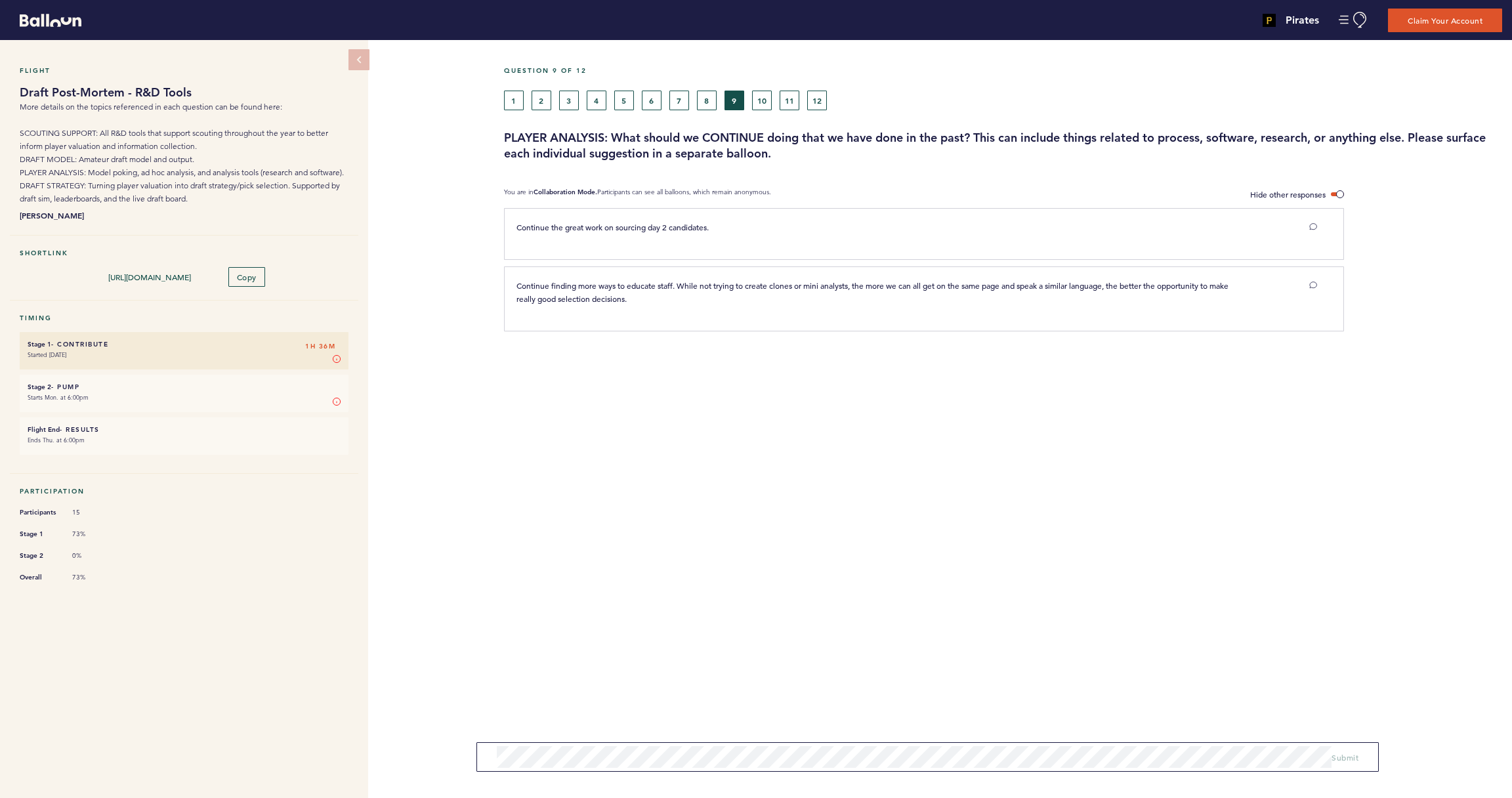
click at [678, 745] on form "Submit" at bounding box center [927, 757] width 902 height 29
click at [766, 104] on button "10" at bounding box center [762, 100] width 20 height 20
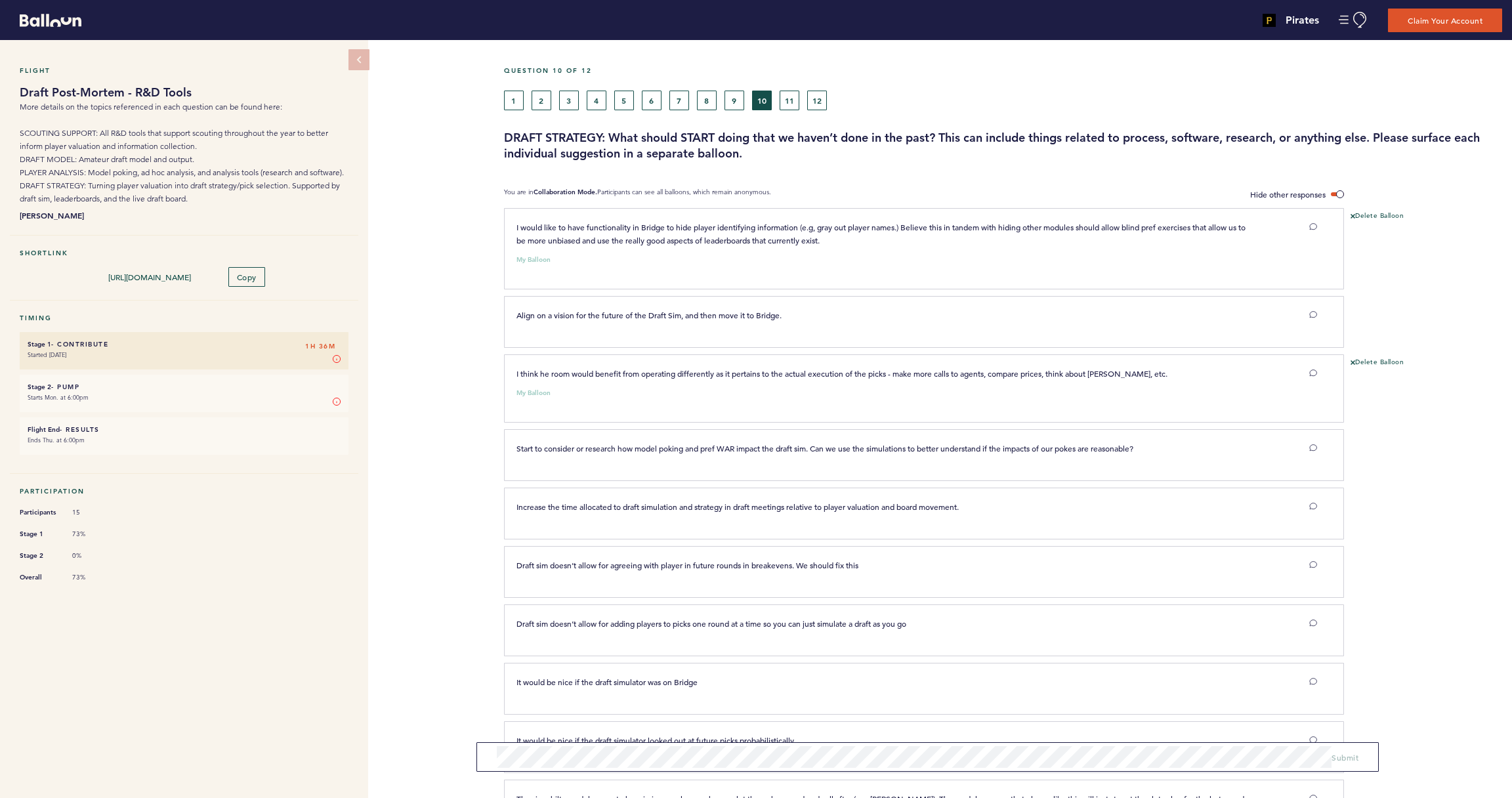
click at [727, 96] on button "9" at bounding box center [734, 100] width 20 height 20
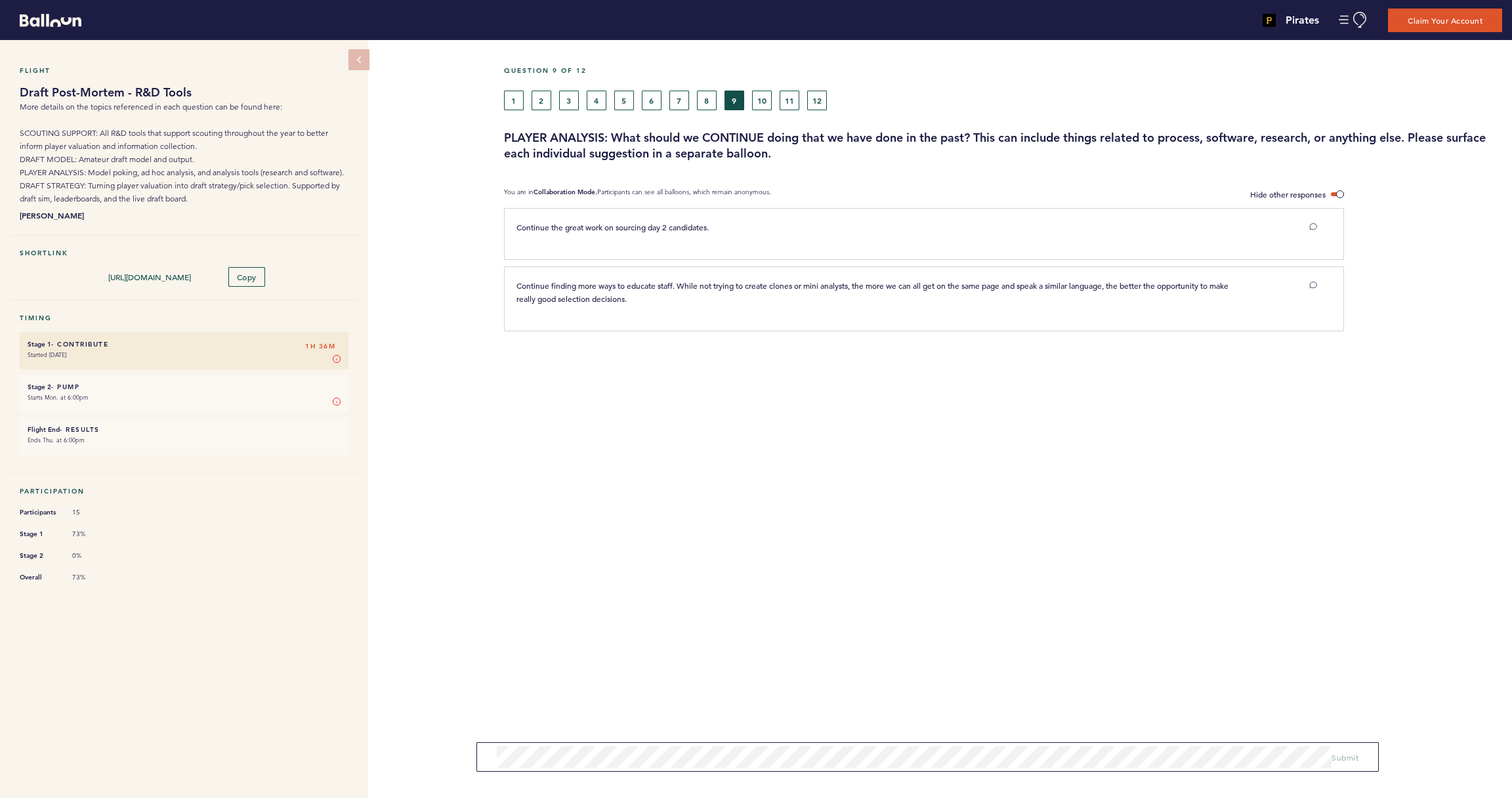
click at [710, 96] on button "8" at bounding box center [706, 100] width 20 height 20
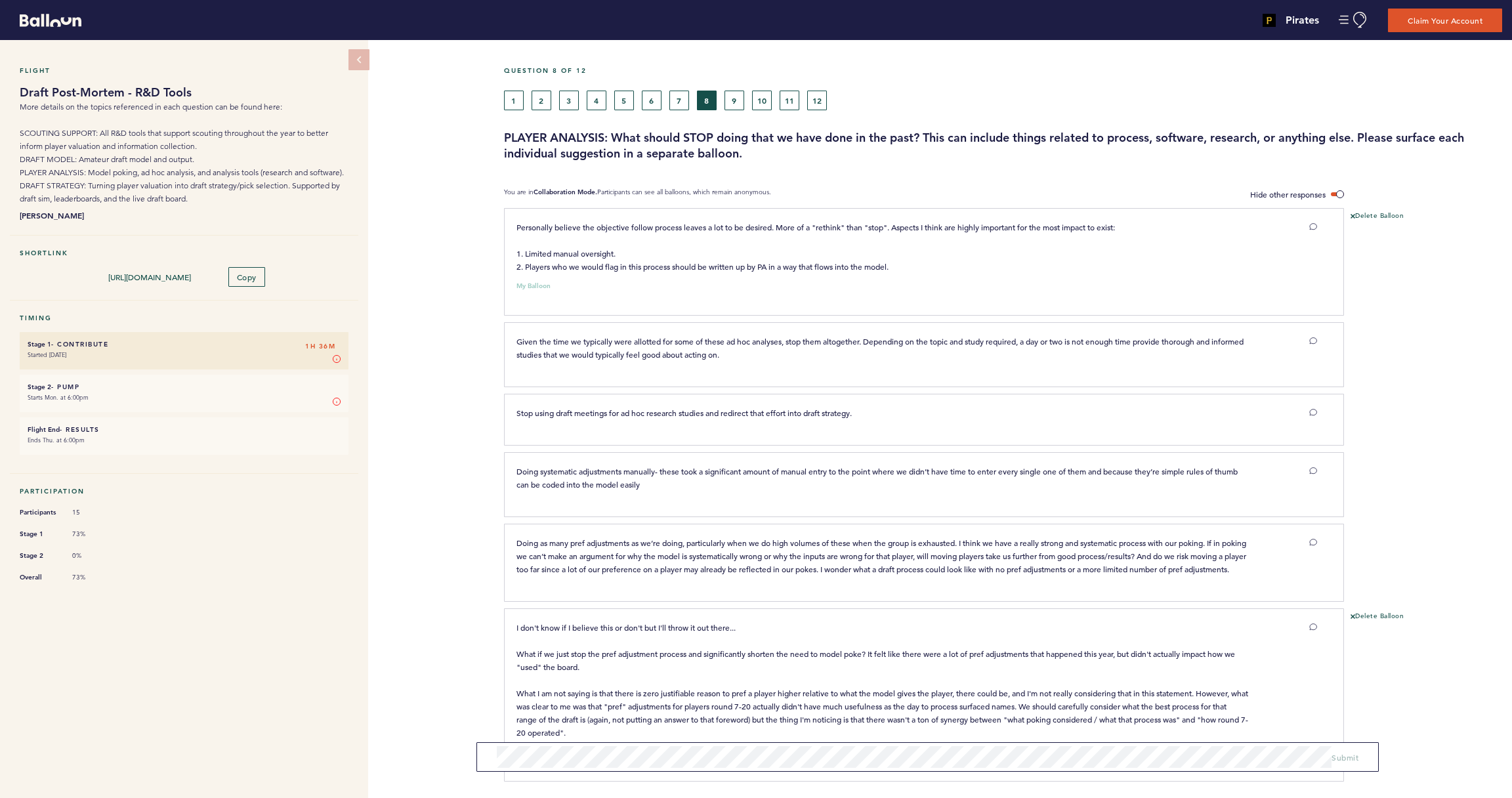
click at [684, 102] on button "7" at bounding box center [678, 100] width 20 height 20
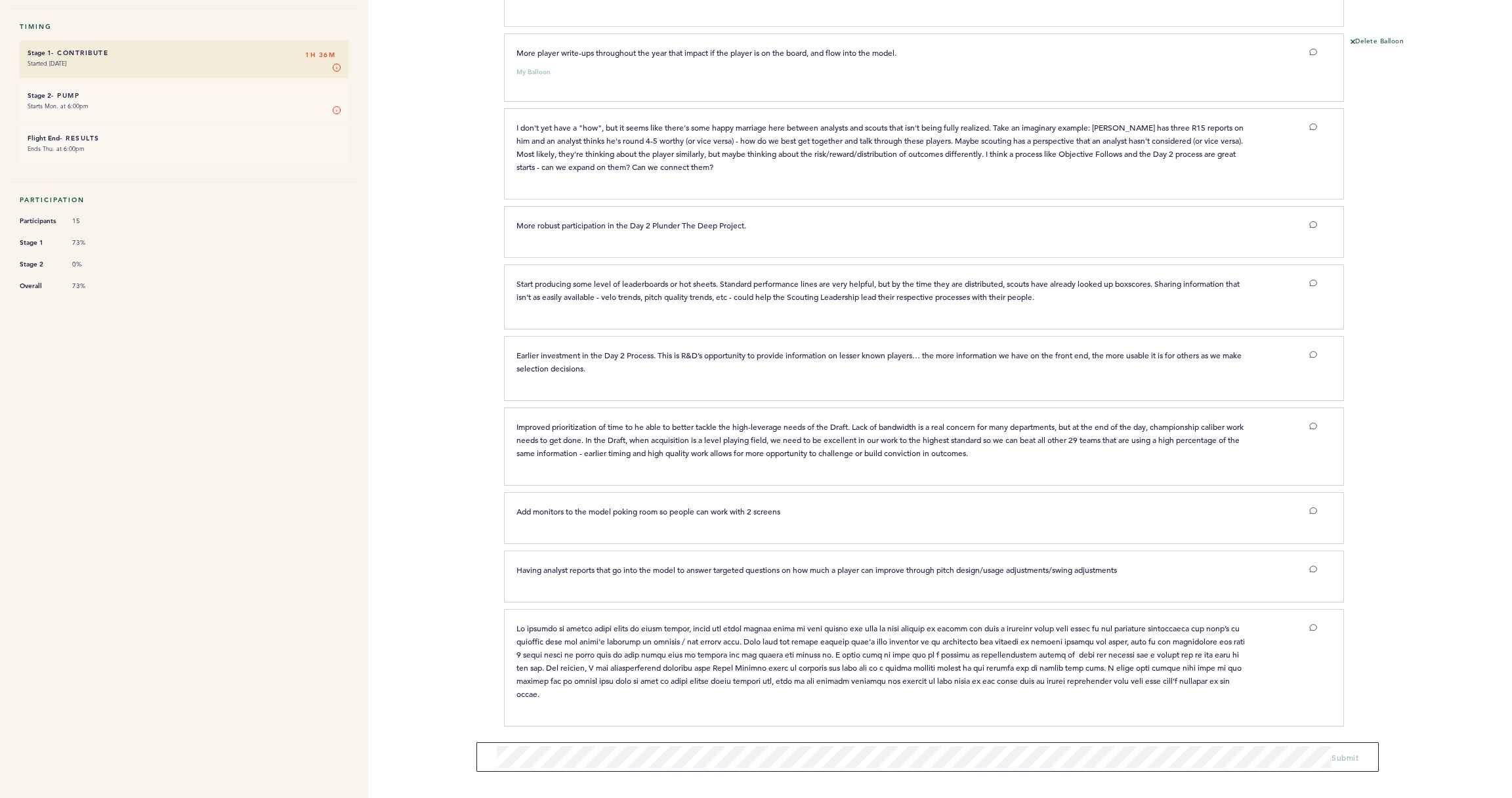
scroll to position [291, 0]
click at [1343, 754] on span "Submit" at bounding box center [1344, 753] width 27 height 10
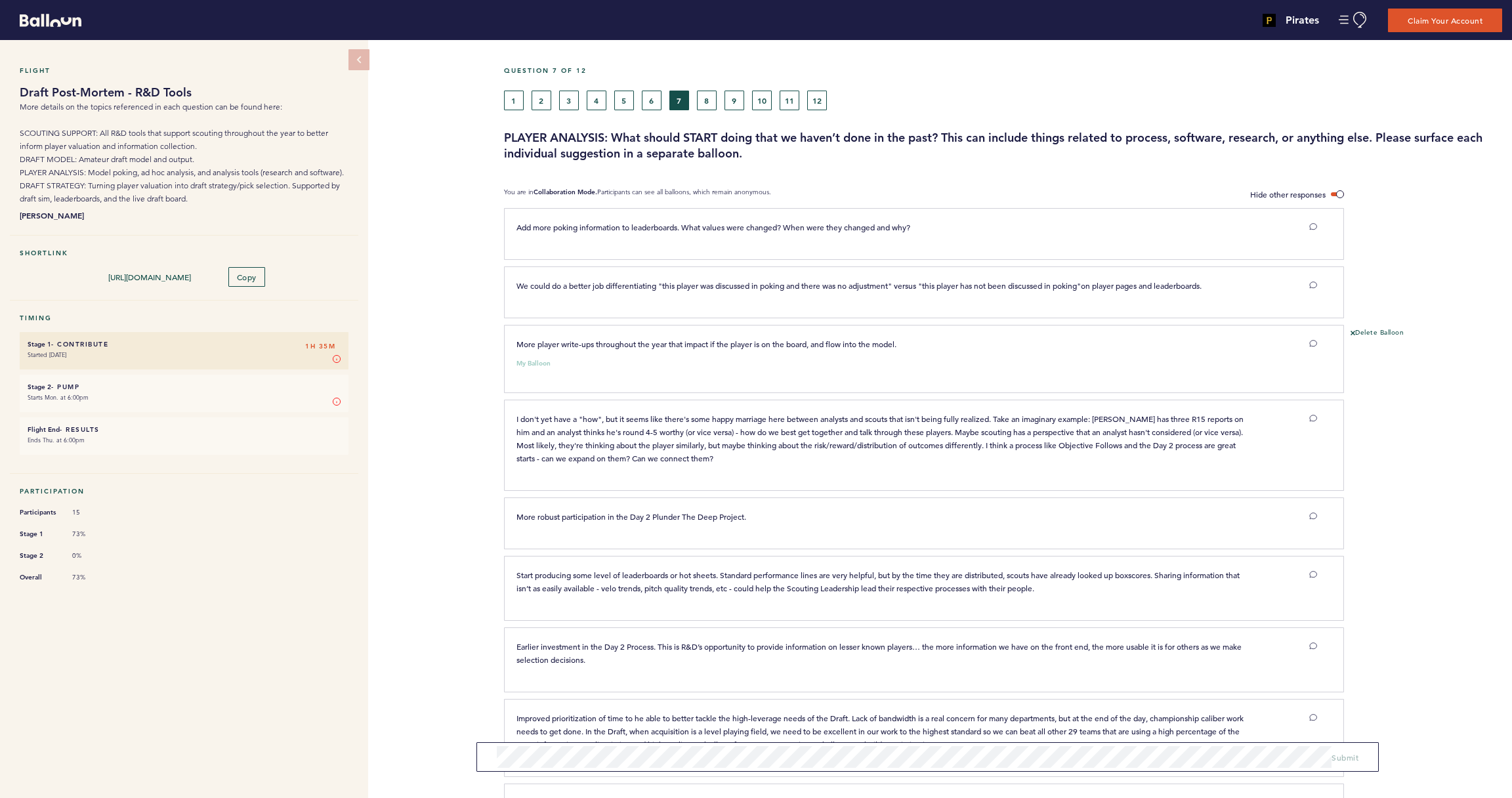
scroll to position [0, 0]
click at [763, 100] on button "10" at bounding box center [762, 100] width 20 height 20
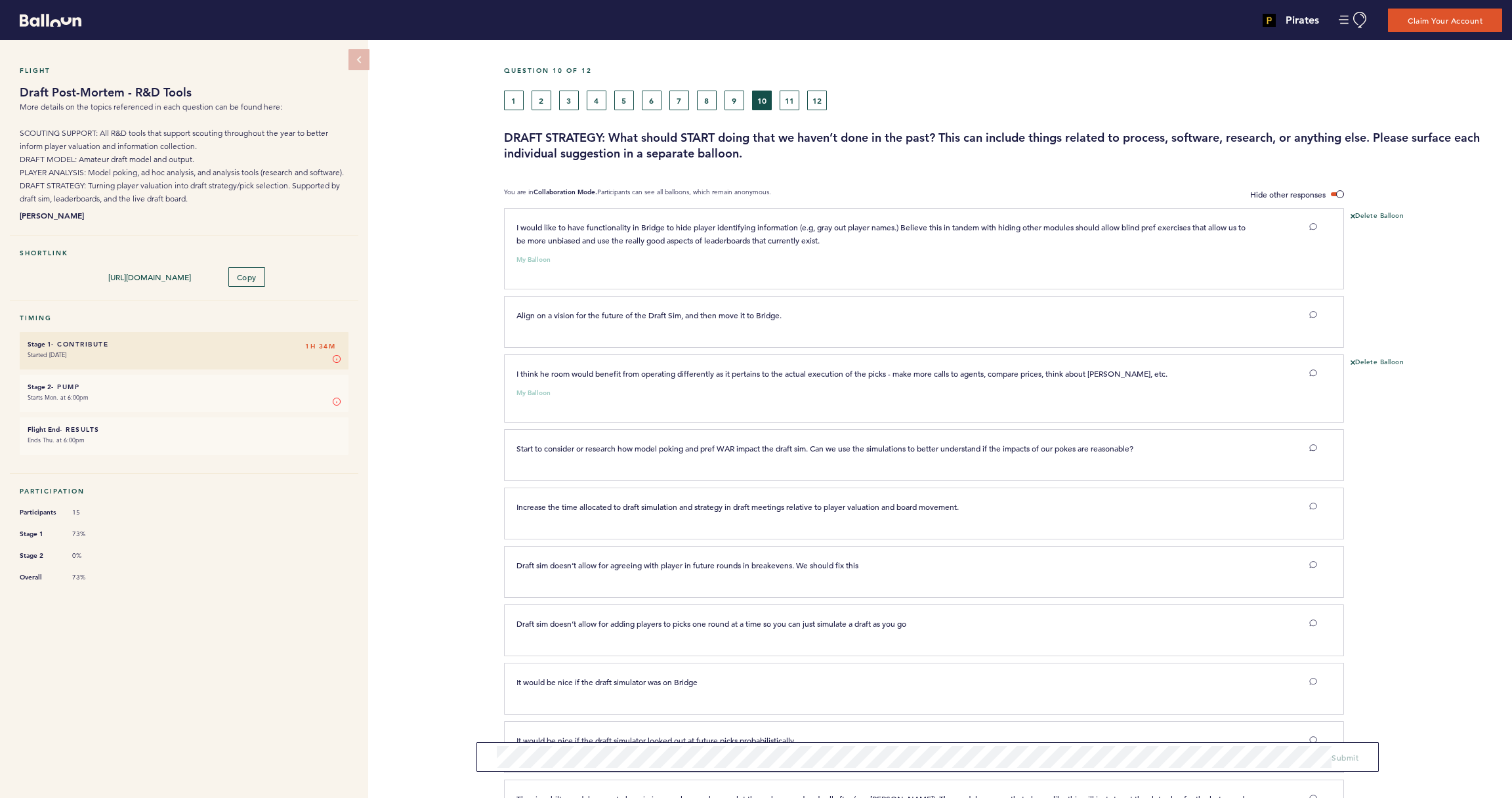
click at [785, 103] on button "11" at bounding box center [789, 100] width 20 height 20
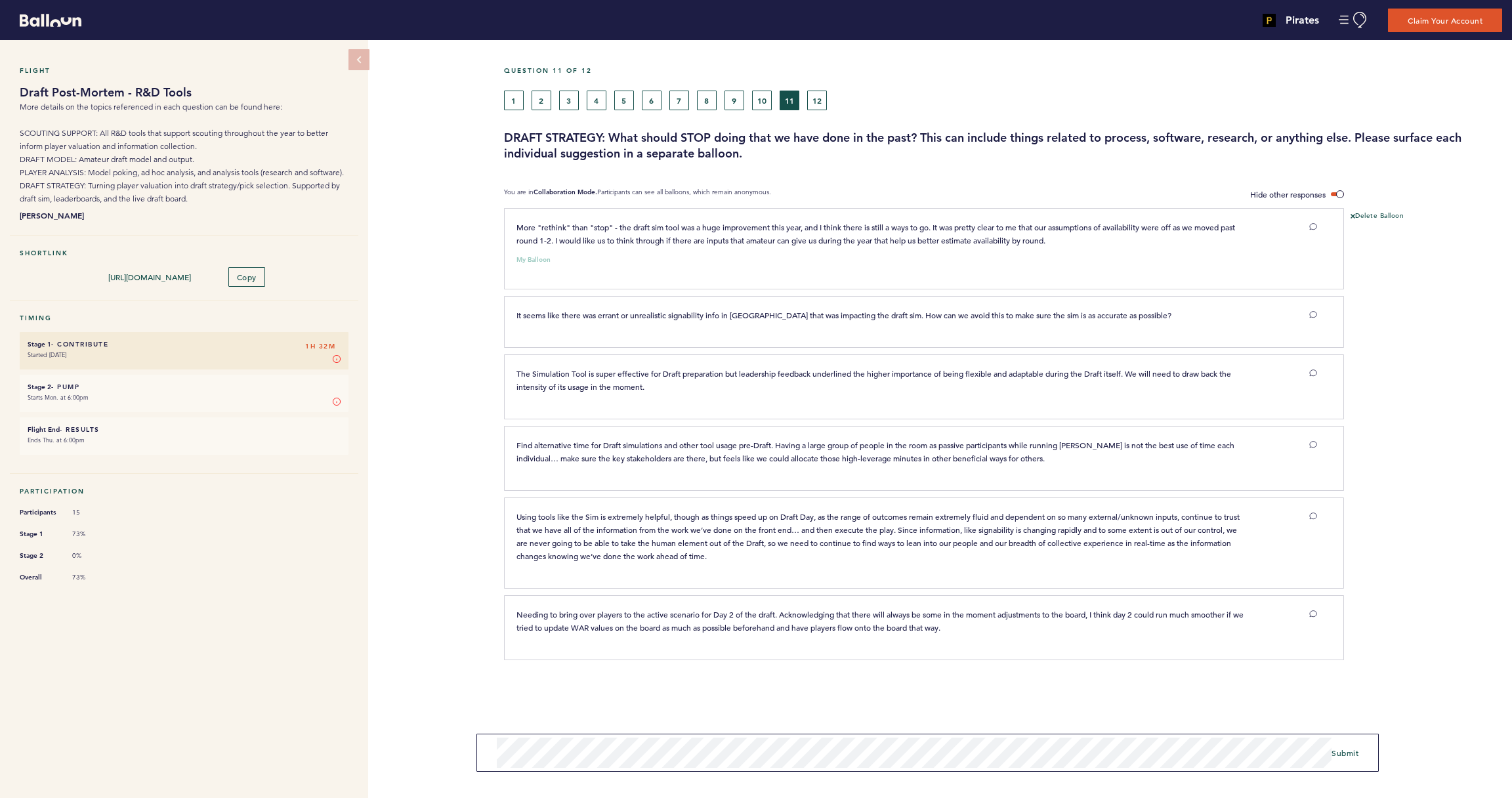
click at [1349, 751] on span "Submit" at bounding box center [1344, 753] width 27 height 10
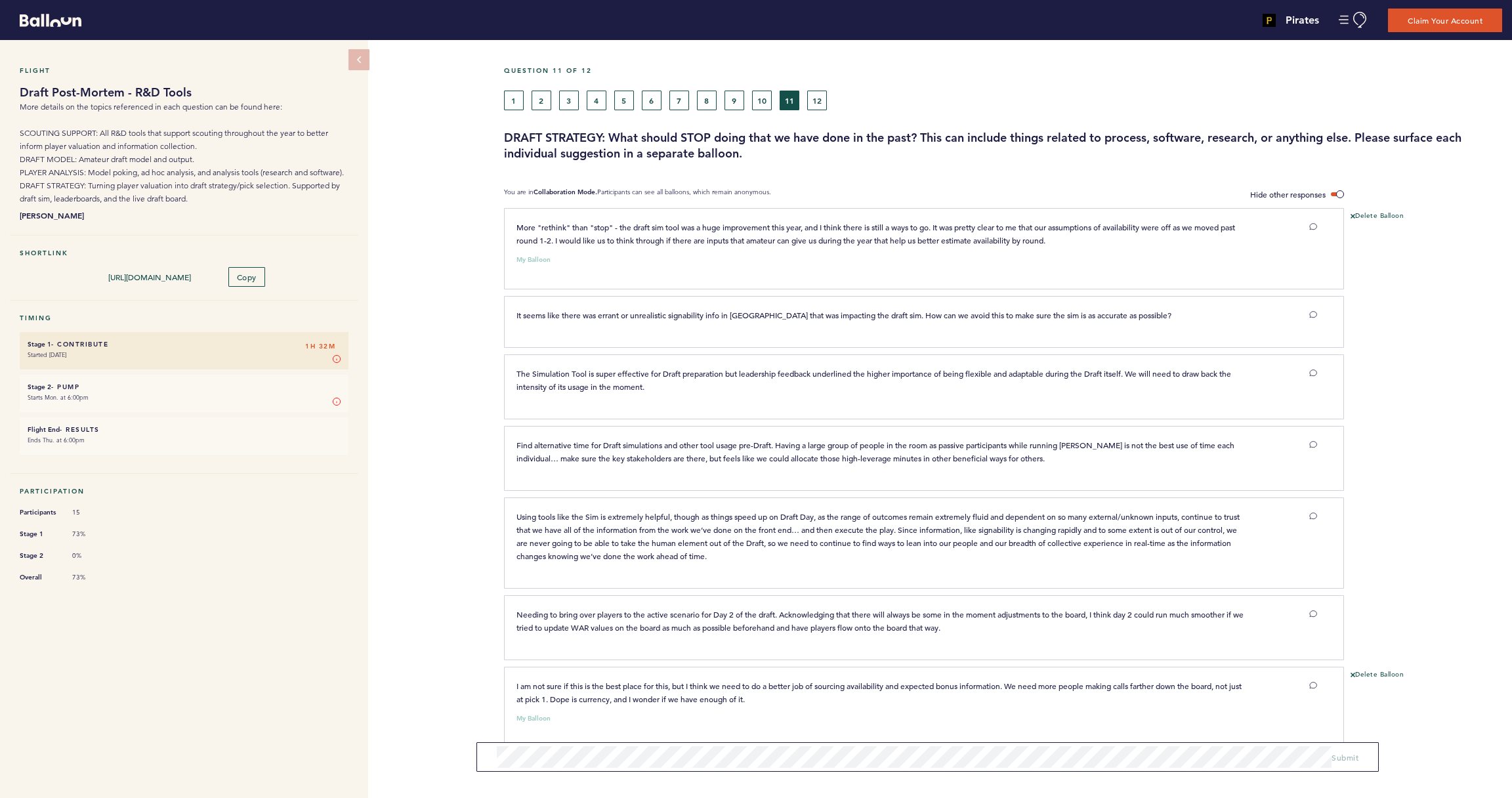
click at [828, 100] on div "1 2 3 4 5 6 7 8 9 10 11 12" at bounding box center [876, 100] width 744 height 20
click at [821, 101] on button "12" at bounding box center [816, 100] width 20 height 20
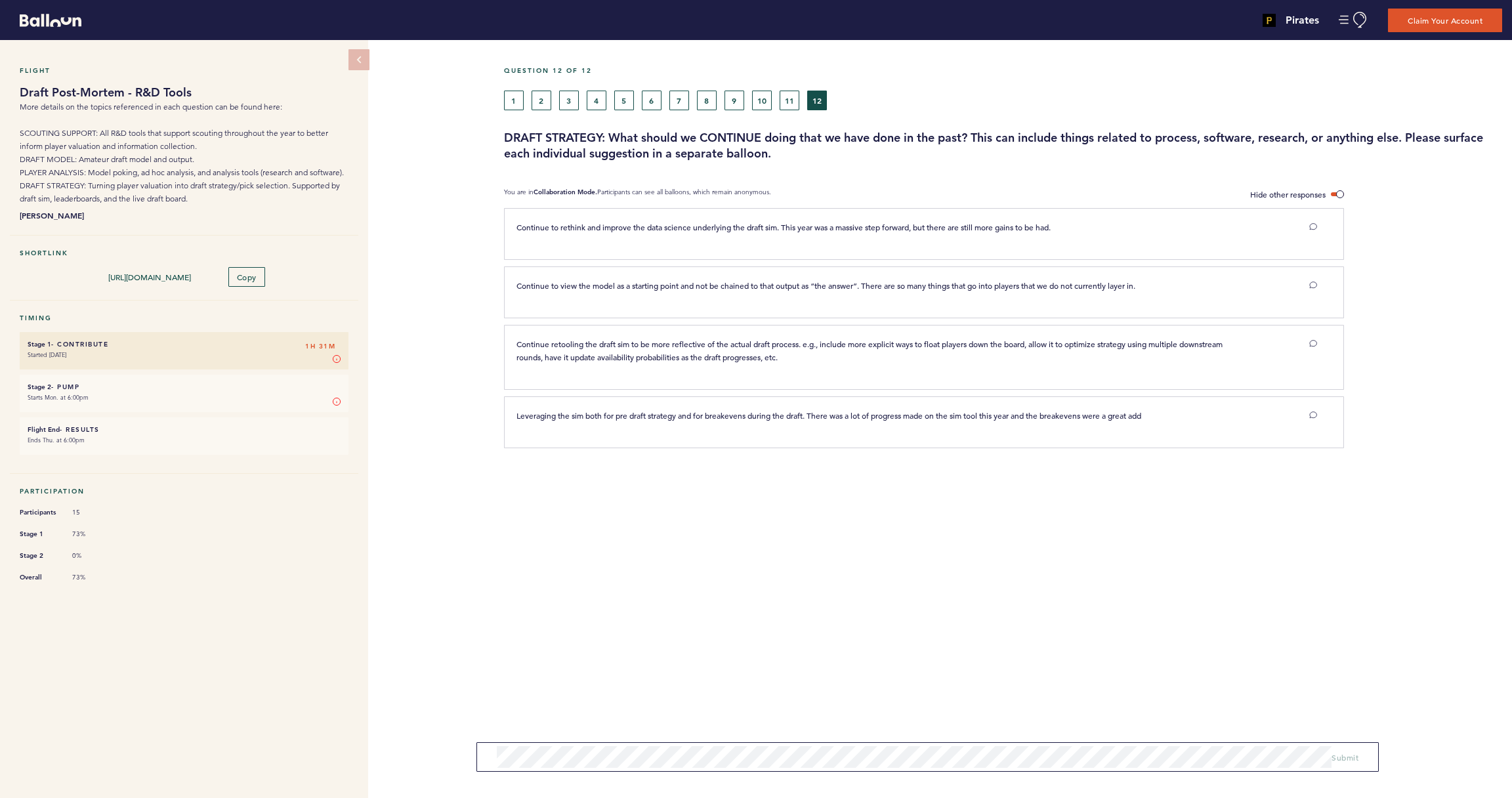
click at [521, 102] on button "1" at bounding box center [514, 100] width 20 height 20
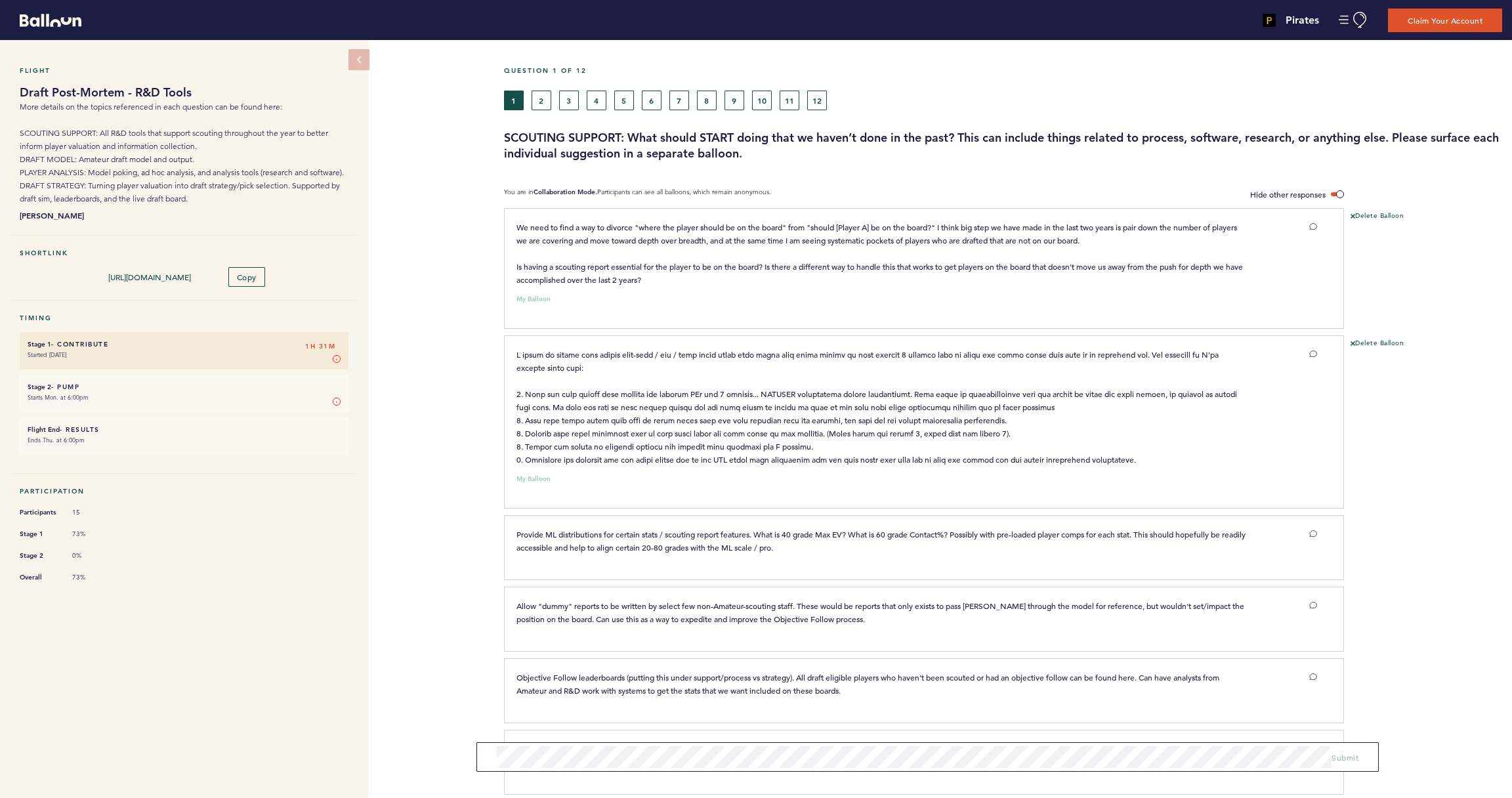
click at [538, 103] on button "2" at bounding box center [541, 100] width 20 height 20
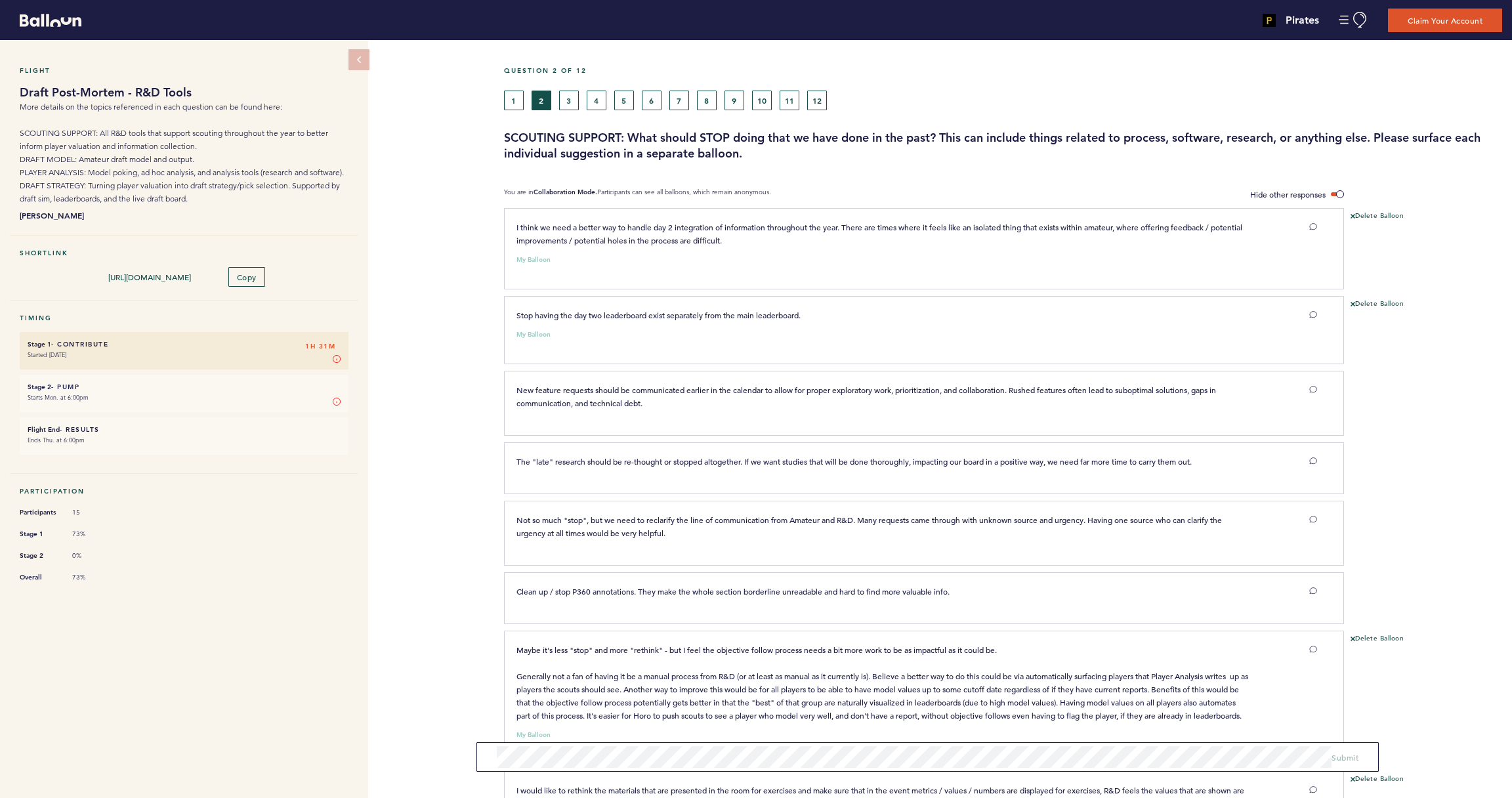
drag, startPoint x: 570, startPoint y: 100, endPoint x: 574, endPoint y: 107, distance: 8.1
click at [570, 100] on button "3" at bounding box center [569, 100] width 20 height 20
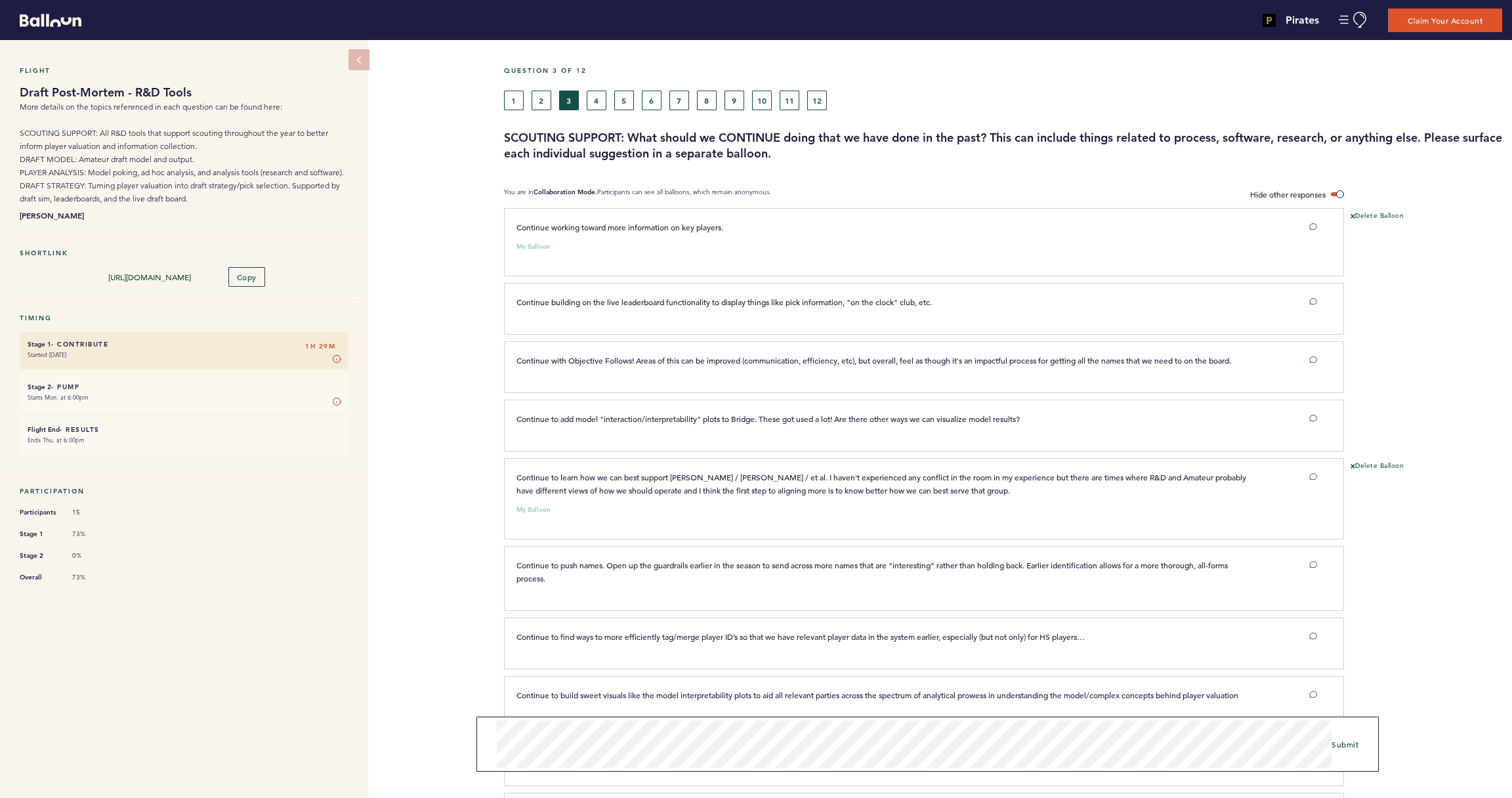
click at [1350, 741] on span "Submit" at bounding box center [1344, 744] width 27 height 10
